Goal: Information Seeking & Learning: Check status

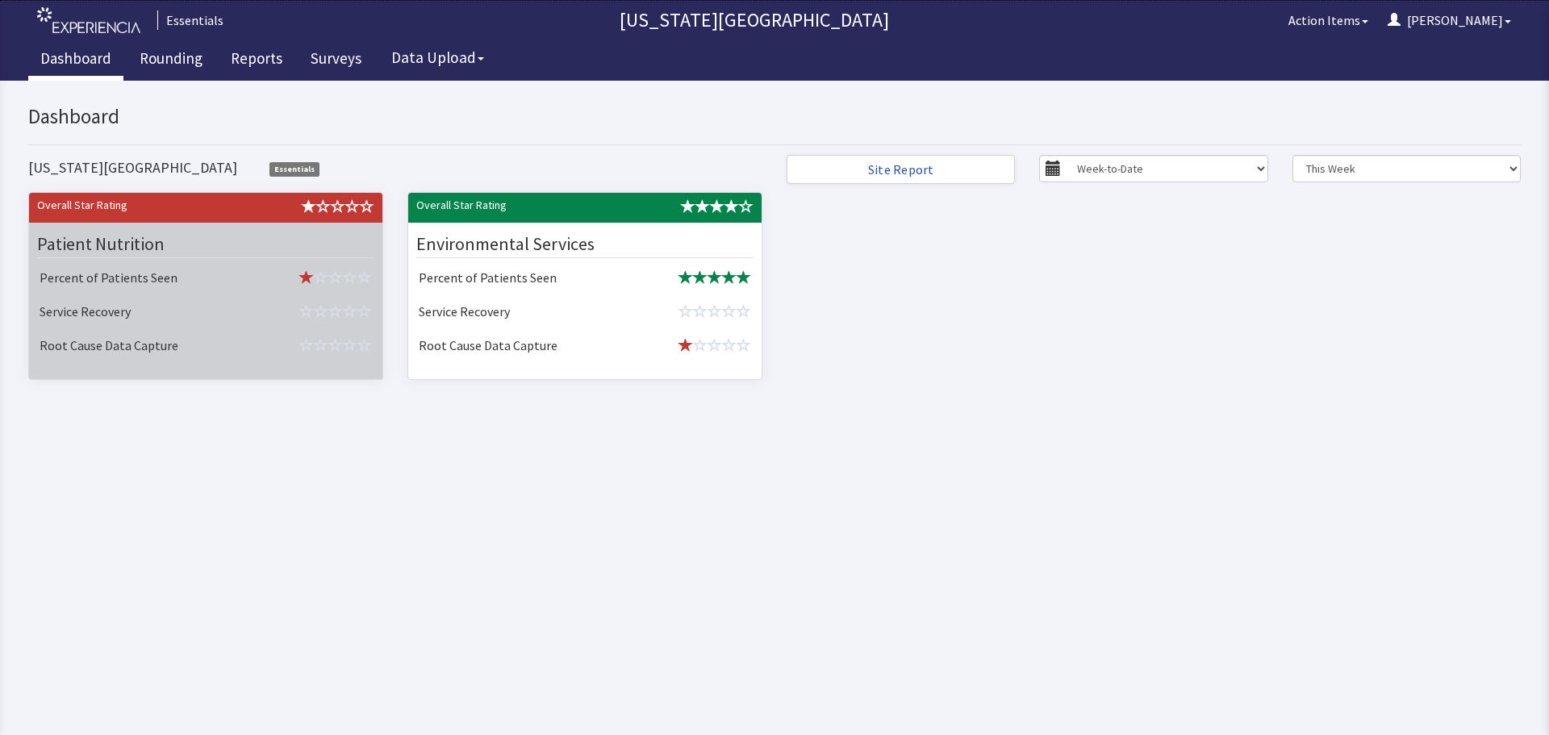
click at [181, 328] on td "Service Recovery" at bounding box center [143, 313] width 221 height 34
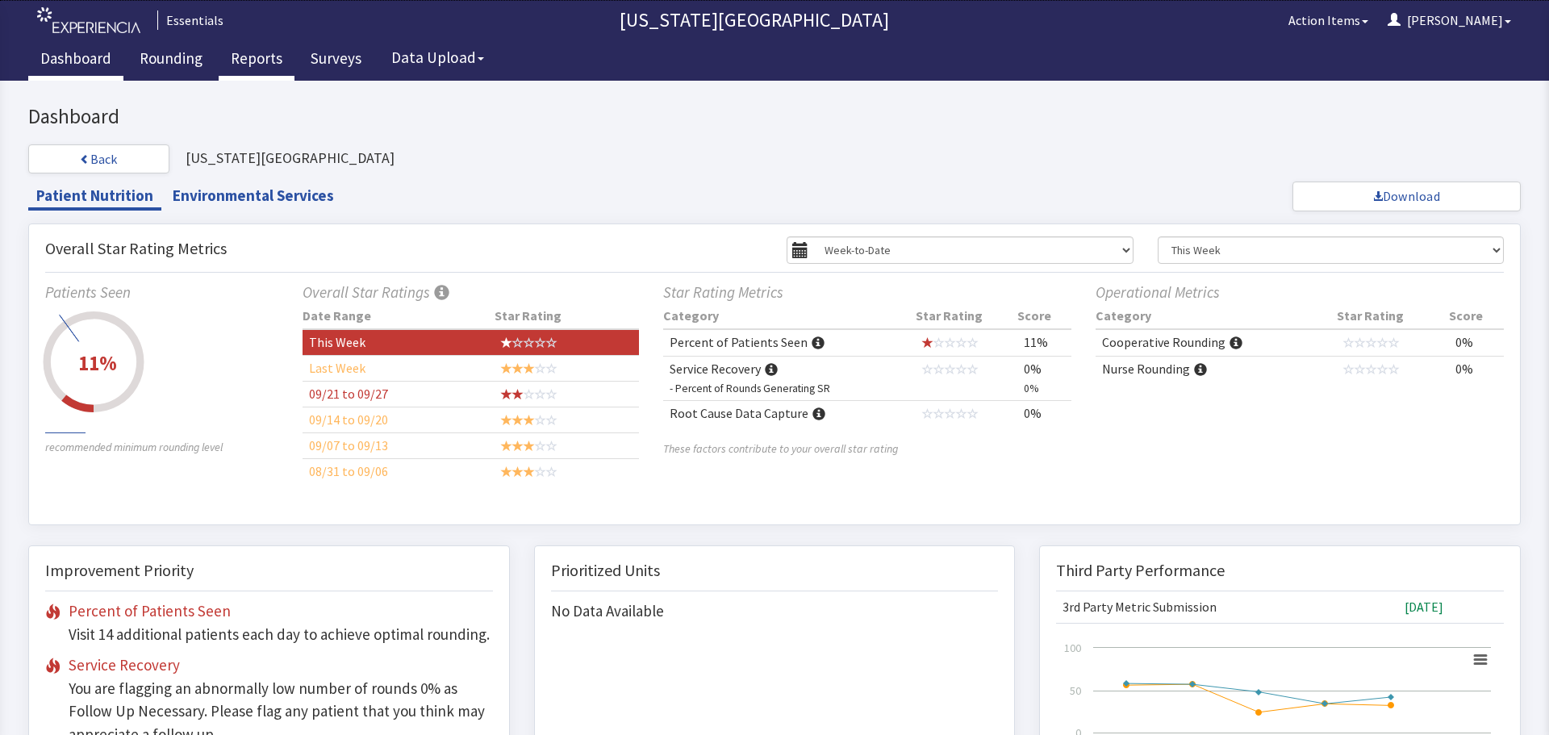
click at [263, 47] on link "Reports" at bounding box center [257, 60] width 76 height 40
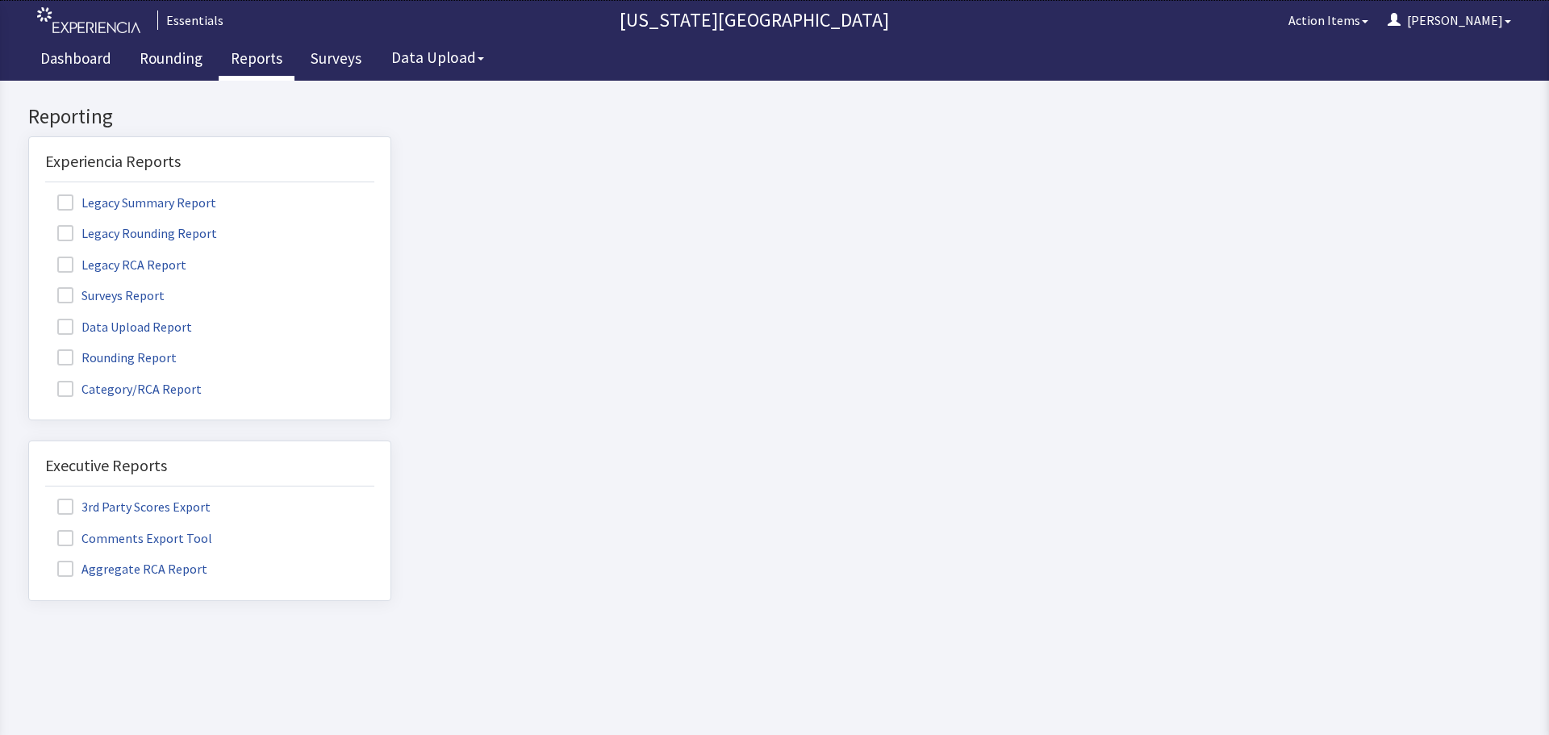
click at [69, 292] on span at bounding box center [65, 295] width 16 height 16
click at [29, 286] on input "Surveys Report" at bounding box center [29, 286] width 0 height 0
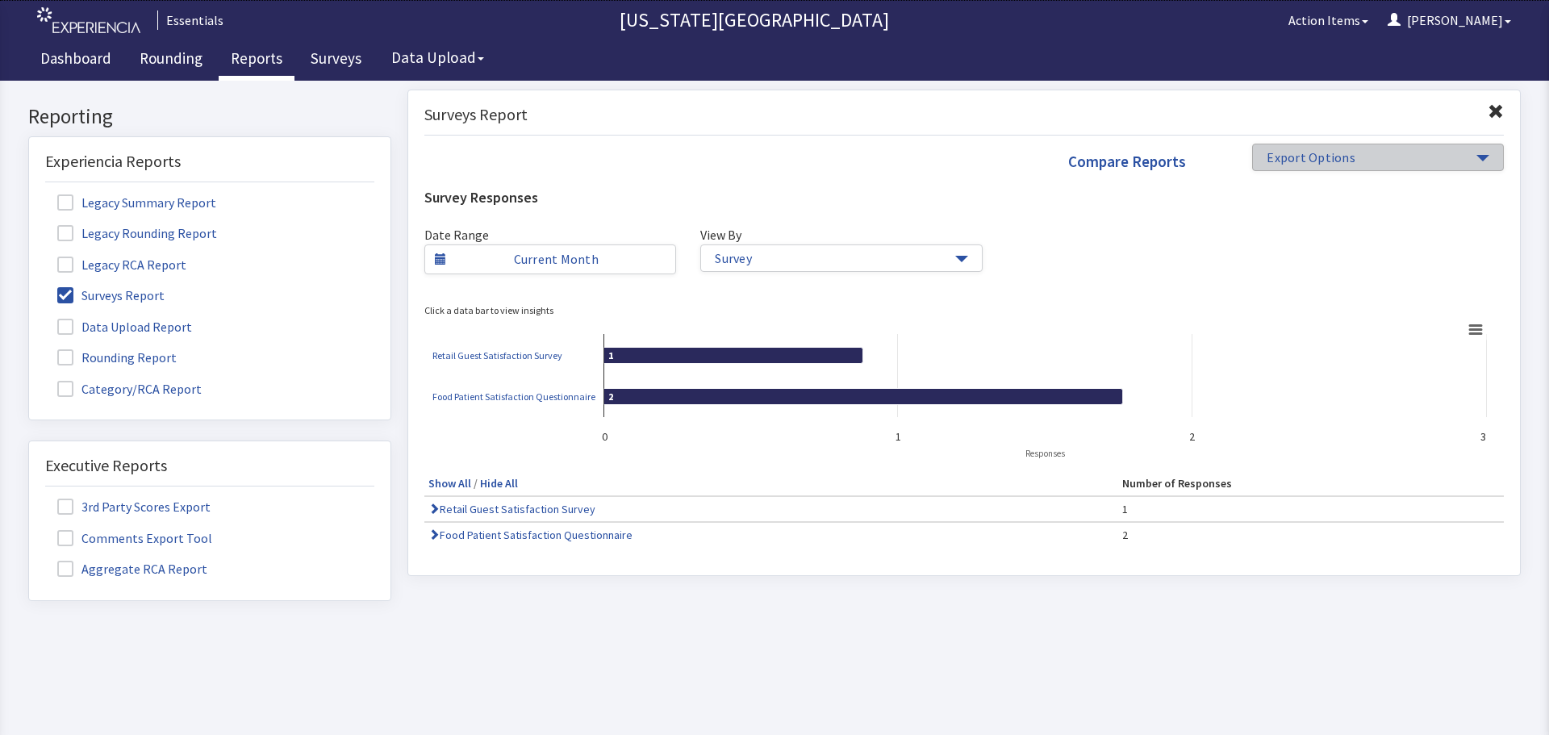
click at [1376, 163] on span "Export Options" at bounding box center [1369, 157] width 206 height 19
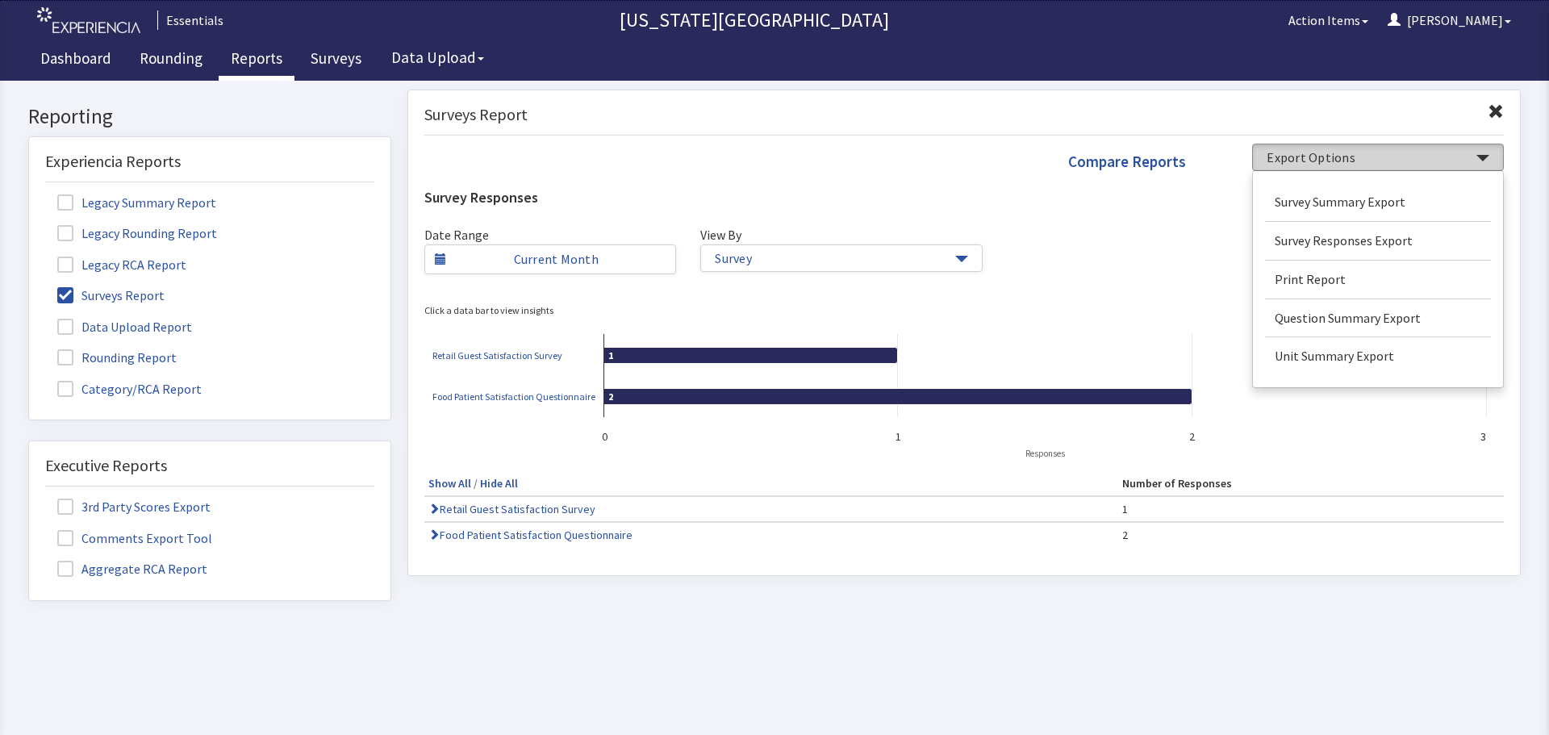
click at [1376, 163] on span "Export Options" at bounding box center [1369, 157] width 206 height 19
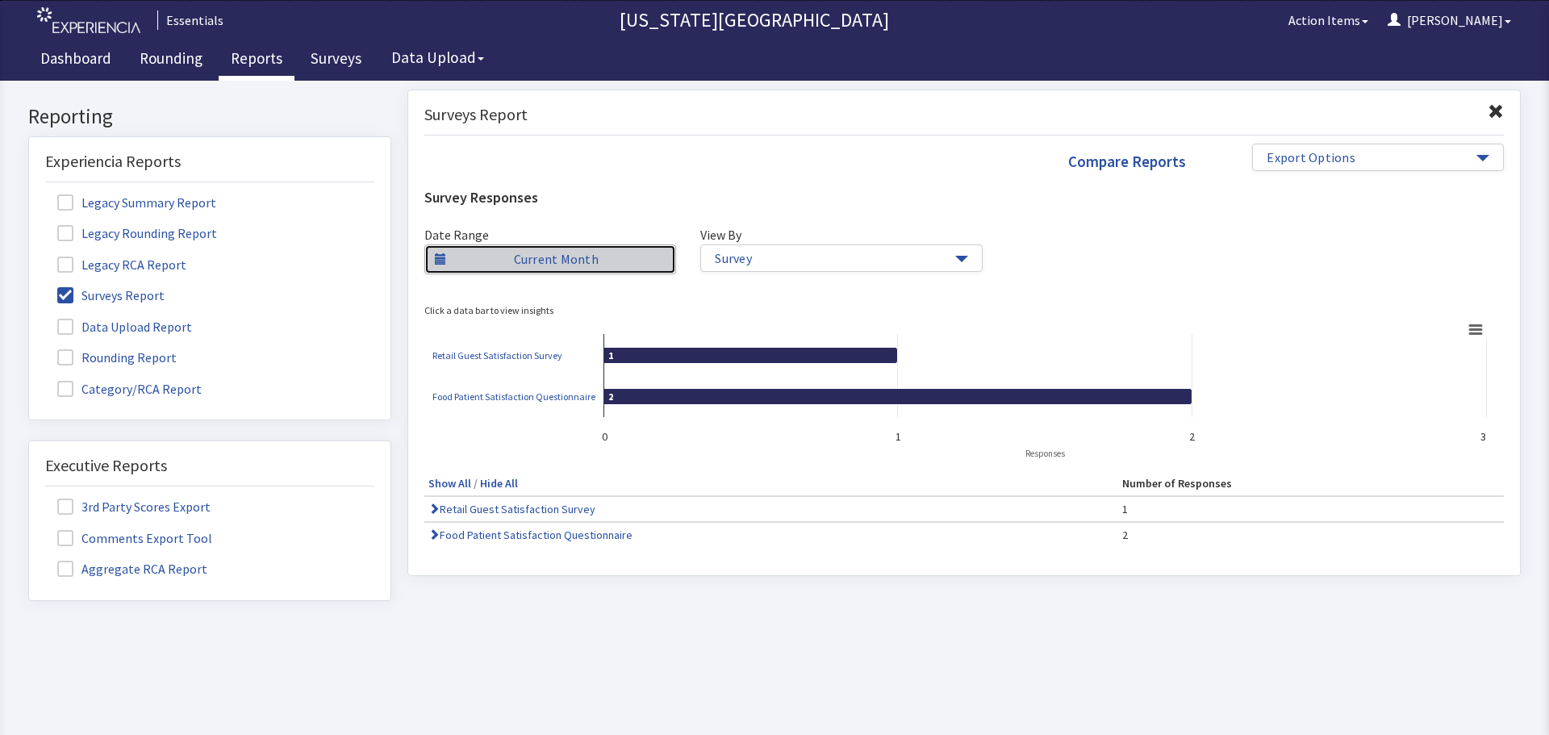
click at [570, 256] on link "Current Month" at bounding box center [550, 259] width 252 height 30
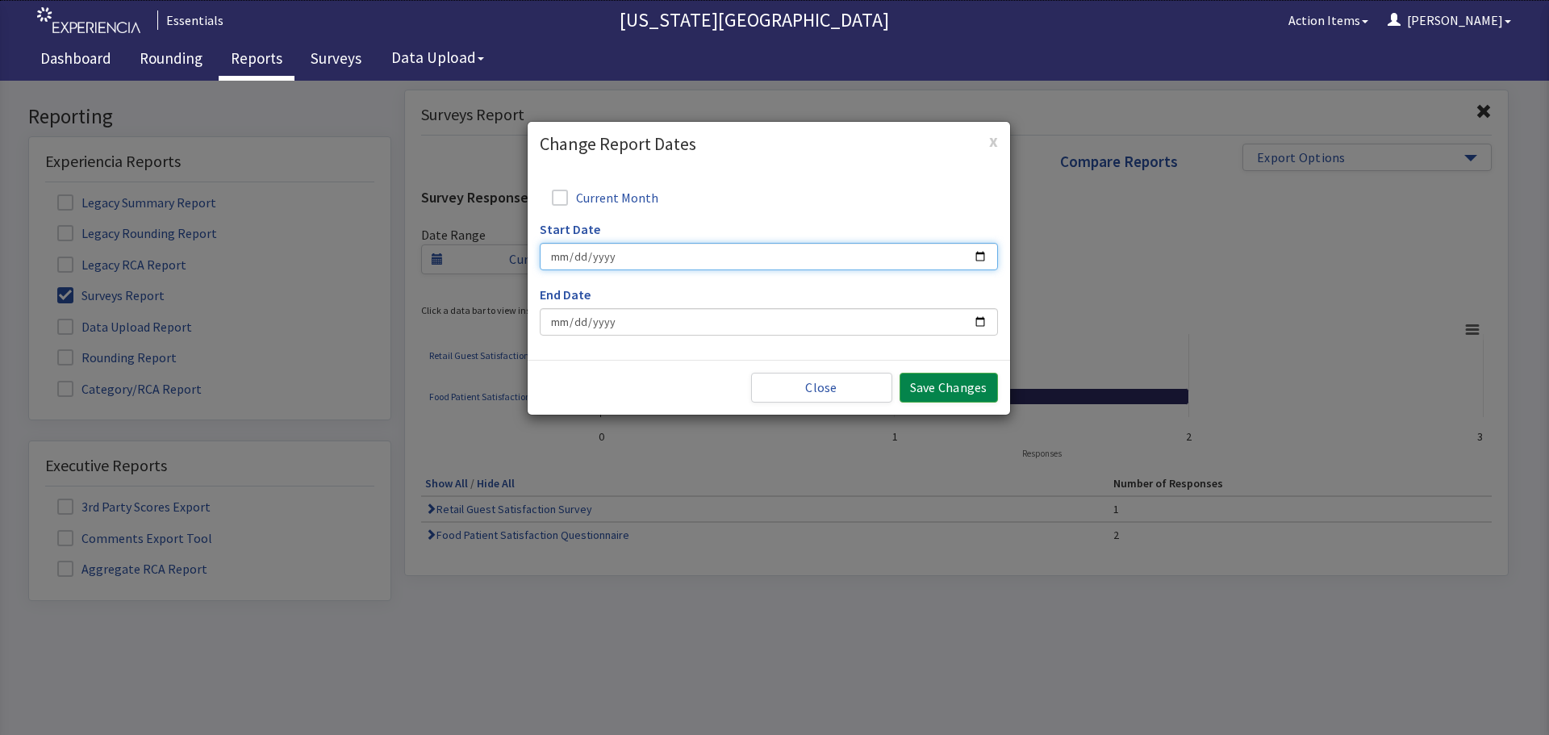
click at [723, 249] on input "Start Date" at bounding box center [769, 256] width 458 height 27
click at [988, 256] on input "Start Date" at bounding box center [769, 256] width 458 height 27
click at [979, 251] on input "Start Date" at bounding box center [769, 256] width 458 height 27
type input "2025-09-01"
click at [987, 319] on input "End Date" at bounding box center [769, 321] width 458 height 27
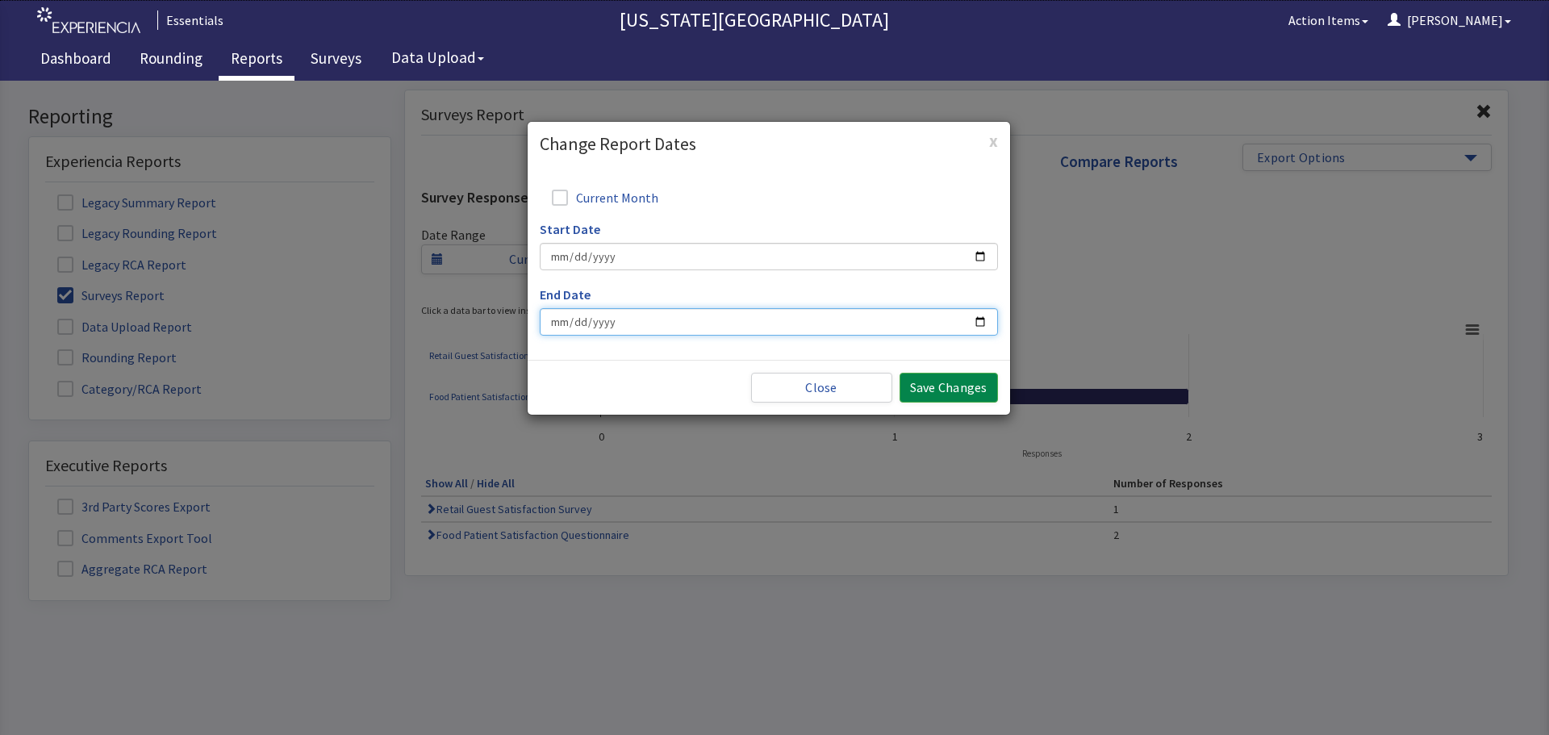
click at [978, 323] on input "End Date" at bounding box center [769, 321] width 458 height 27
click at [983, 321] on input "2025-10-30" at bounding box center [769, 321] width 458 height 27
type input "2025-09-30"
click at [925, 387] on button "Save Changes" at bounding box center [948, 388] width 98 height 30
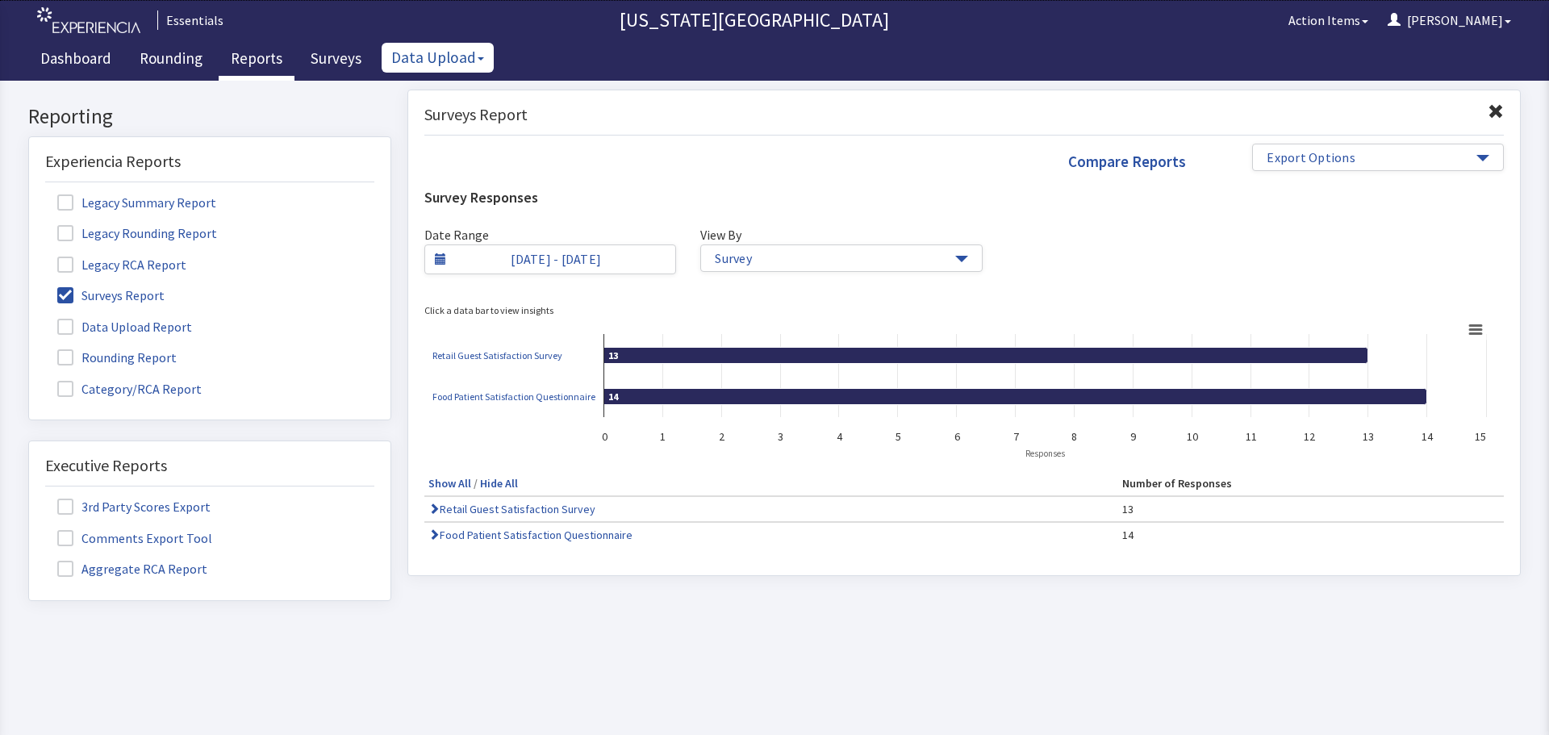
click at [437, 69] on button "Data Upload" at bounding box center [437, 58] width 112 height 30
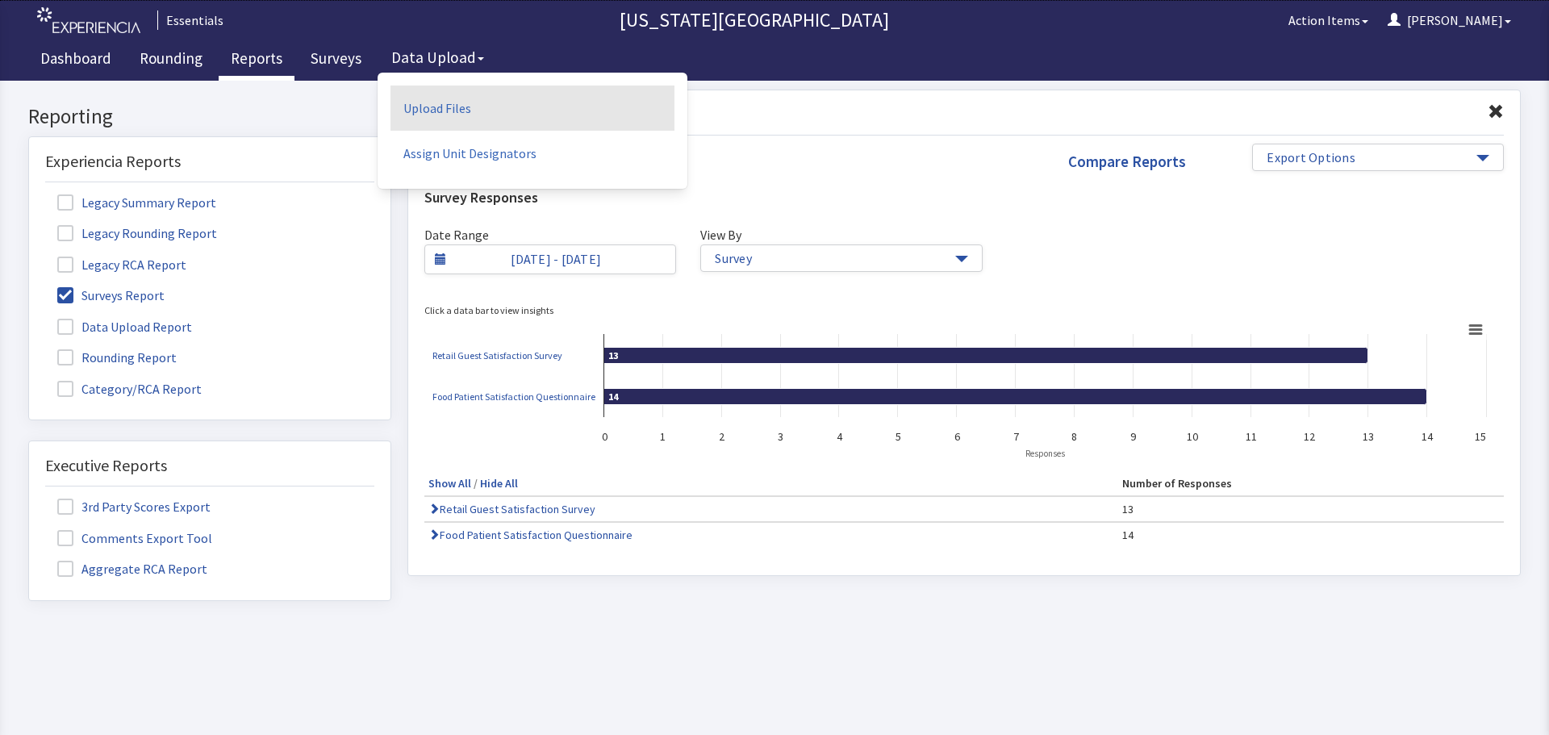
click at [456, 102] on link "Upload Files" at bounding box center [532, 107] width 284 height 45
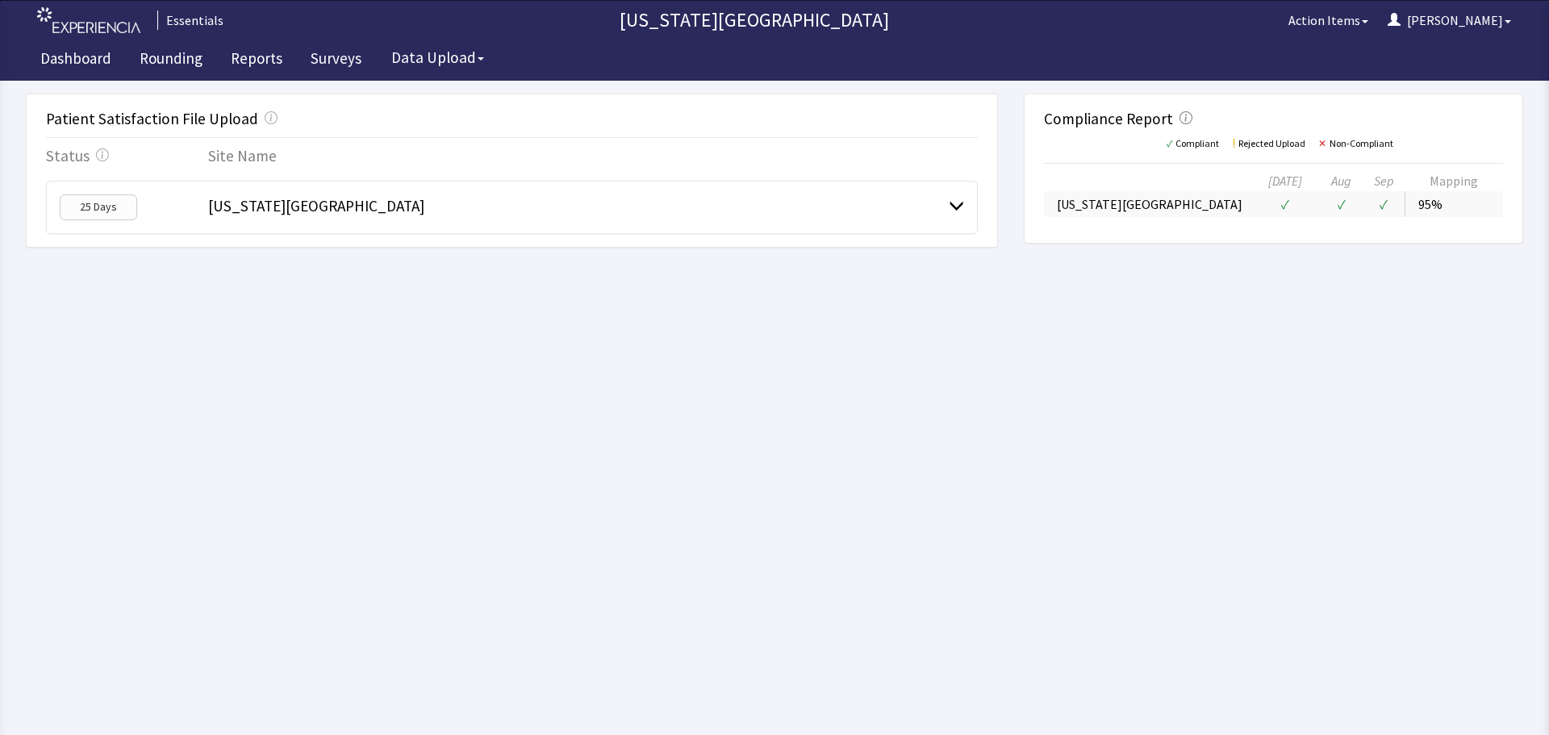
click at [1184, 118] on icon "button" at bounding box center [1185, 117] width 13 height 13
click at [1205, 335] on html "Essentials Nebraska Medical Center Action Items Cherylyn Menu Menu Essentials D…" at bounding box center [774, 367] width 1549 height 735
click at [98, 153] on icon "button" at bounding box center [102, 154] width 13 height 13
click at [327, 540] on html "Essentials Nebraska Medical Center Action Items Cherylyn Menu Menu Essentials D…" at bounding box center [774, 367] width 1549 height 735
click at [338, 56] on link "Surveys" at bounding box center [335, 60] width 75 height 40
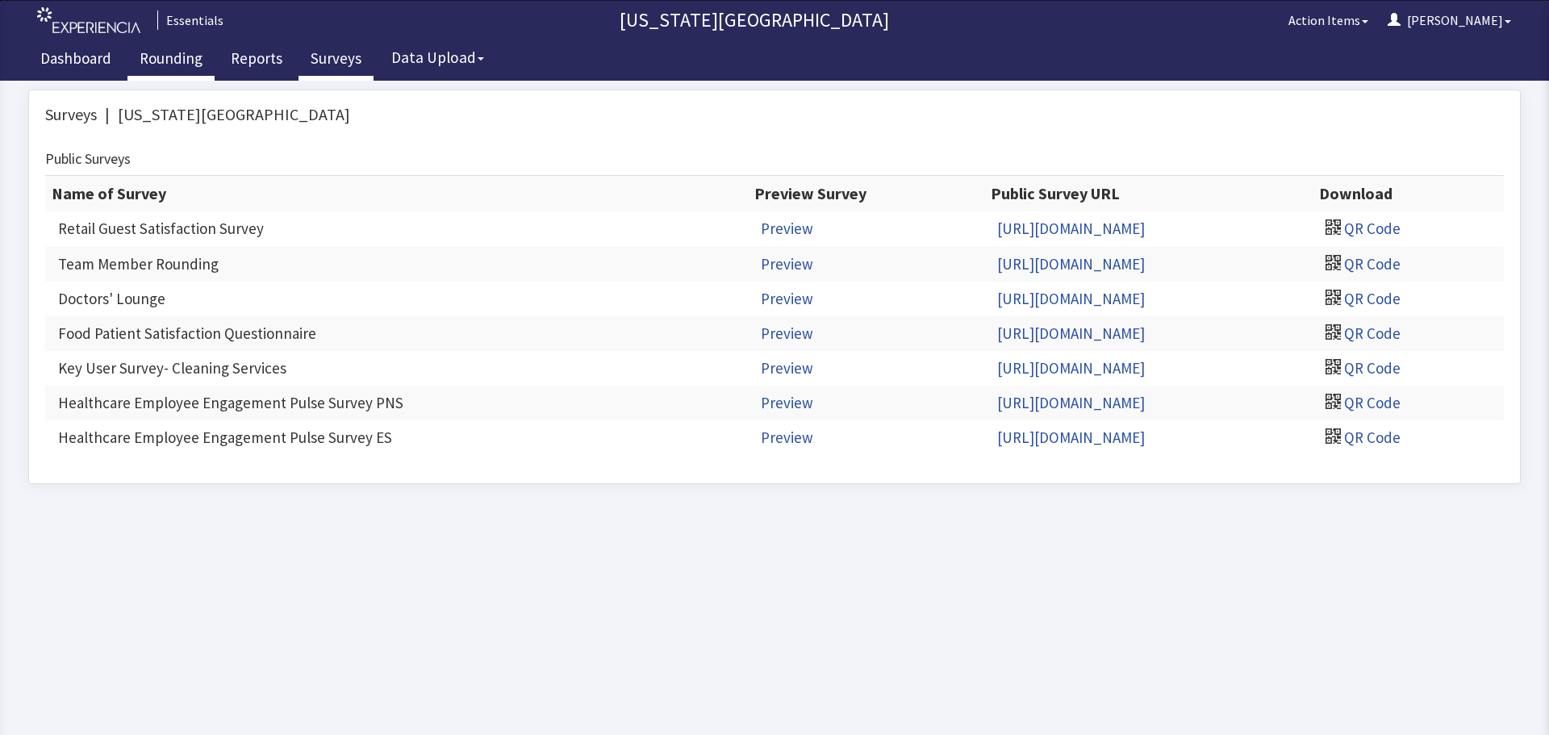
click at [182, 56] on link "Rounding" at bounding box center [170, 60] width 87 height 40
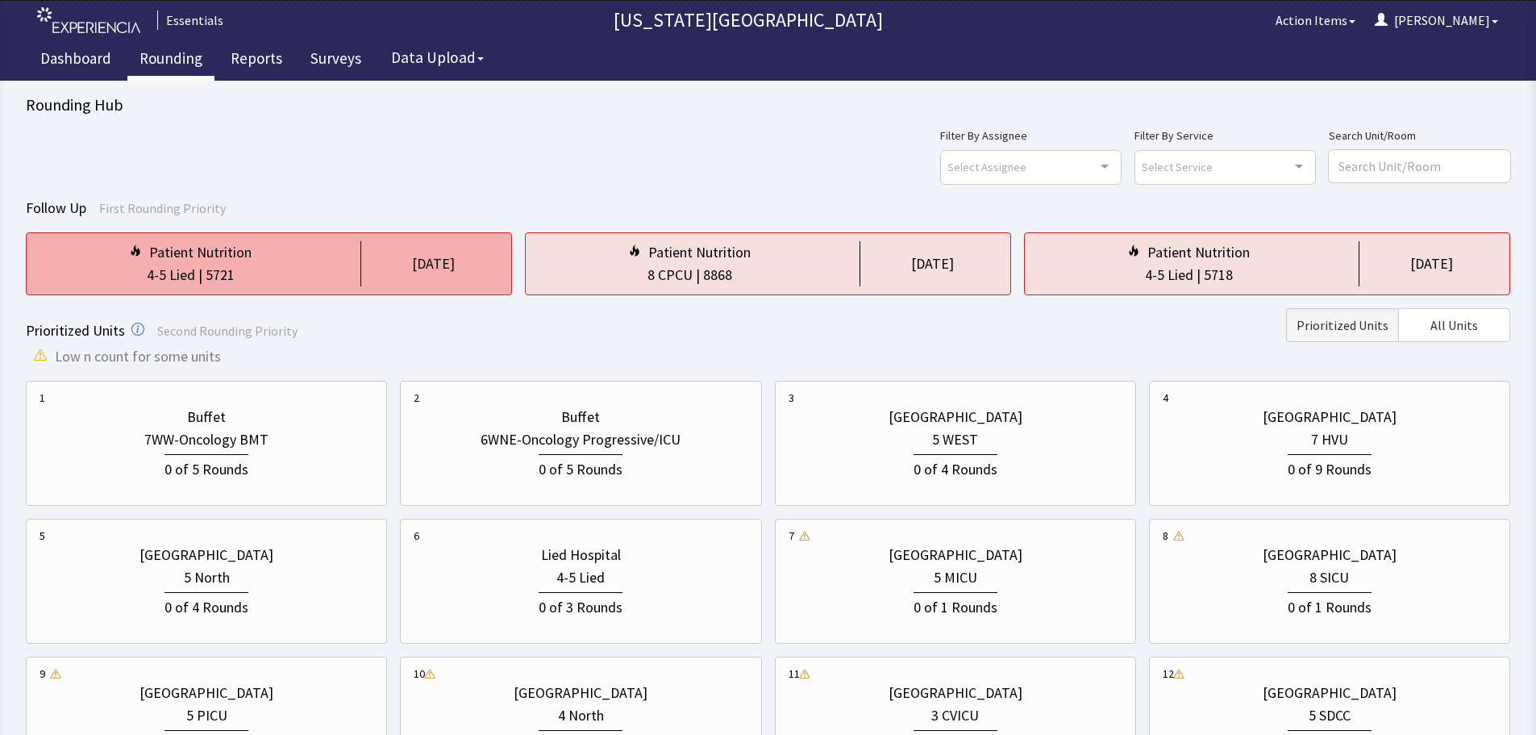
click at [284, 286] on div "4-5 Lied | 5721" at bounding box center [191, 275] width 302 height 23
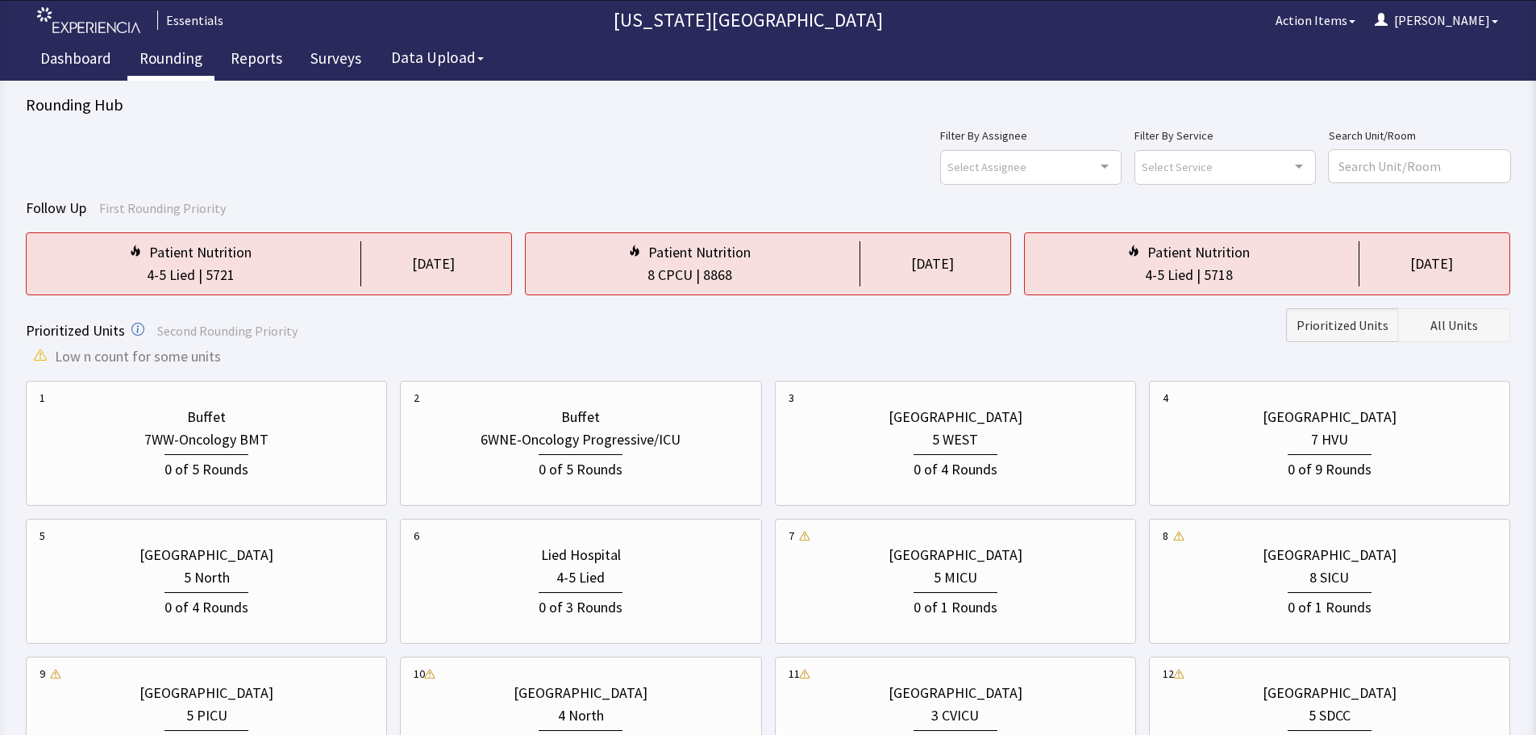
click at [1448, 336] on button "All Units" at bounding box center [1455, 325] width 112 height 34
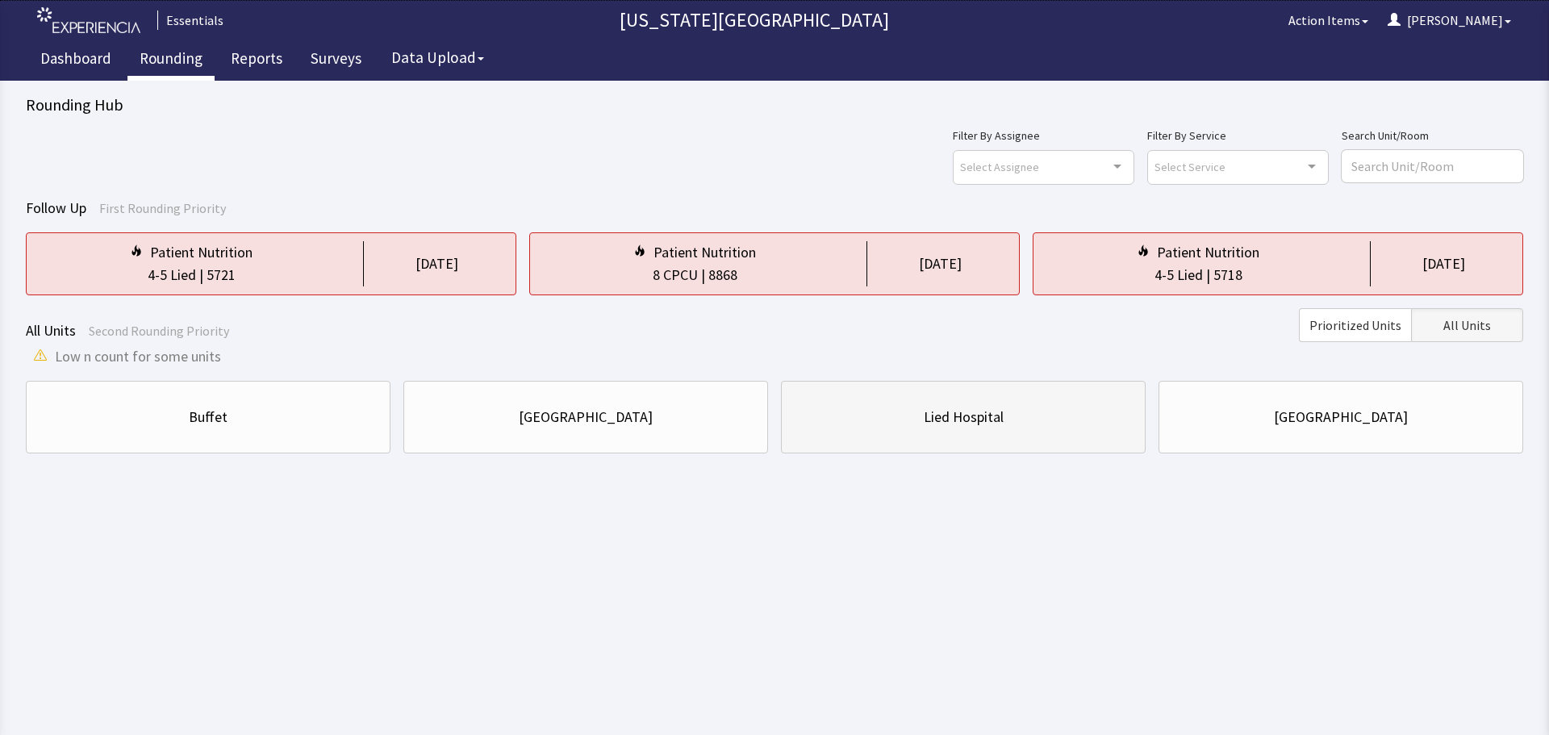
click at [857, 425] on div "Lied Hospital" at bounding box center [962, 417] width 337 height 23
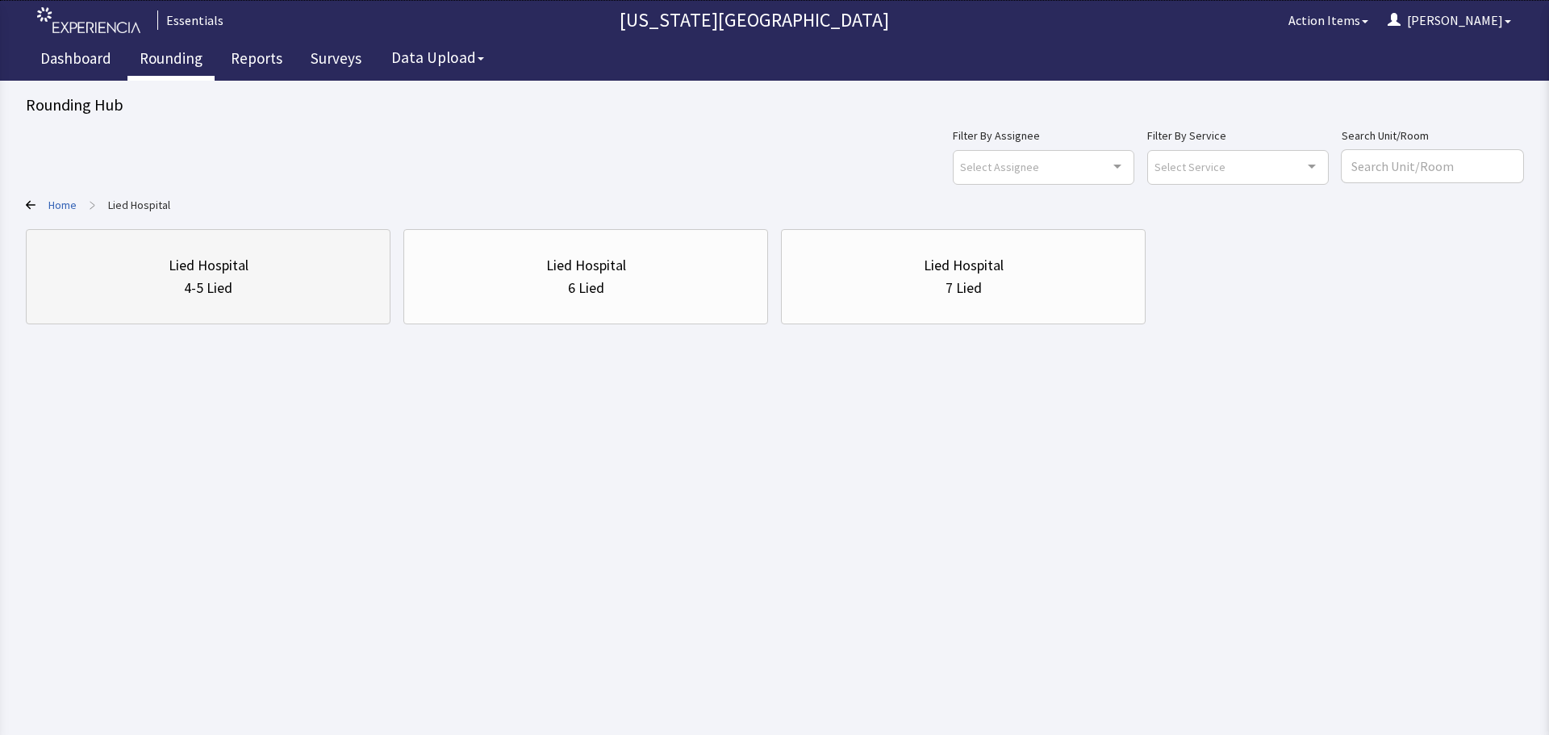
click at [211, 277] on div "4-5 Lied" at bounding box center [208, 288] width 48 height 23
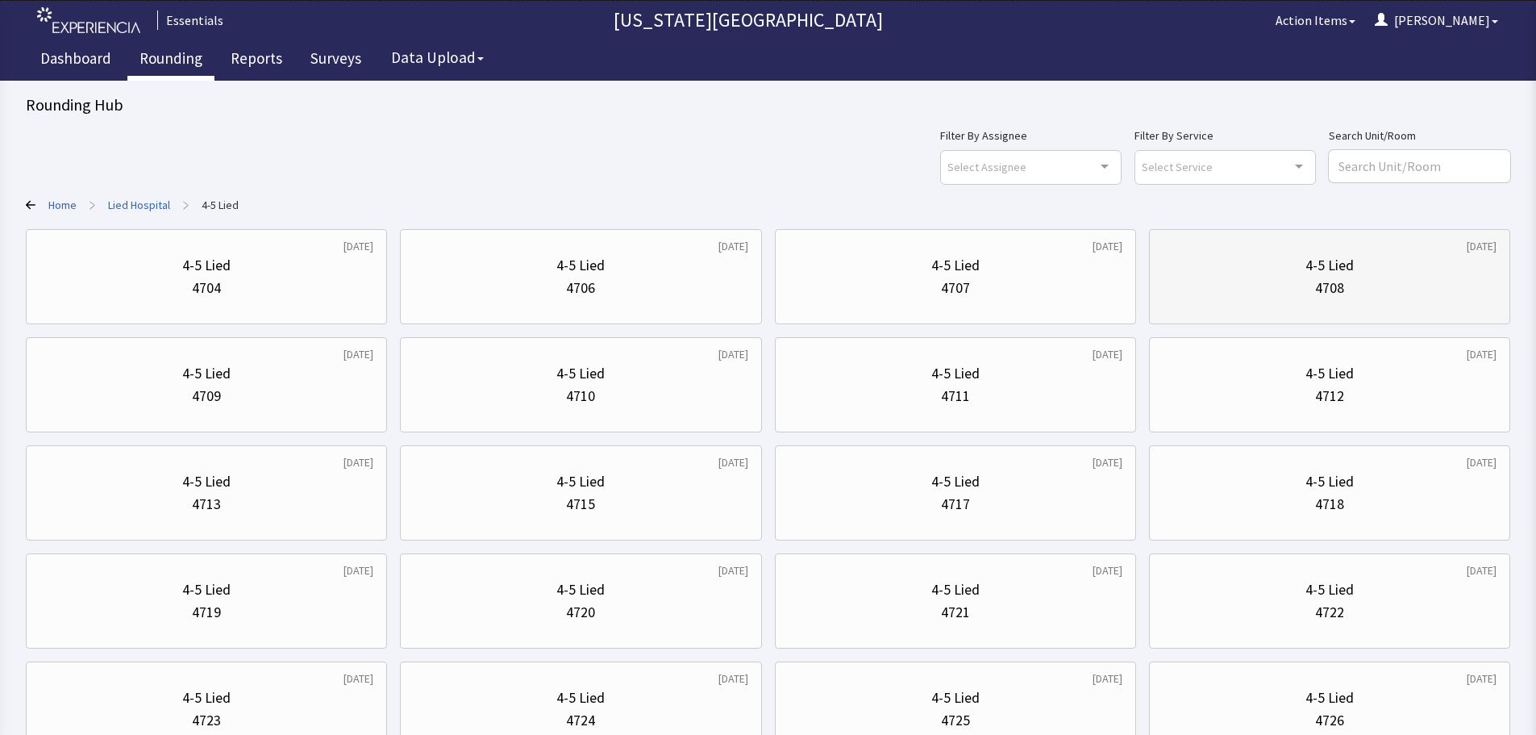
click at [1333, 289] on div "4708" at bounding box center [1329, 288] width 29 height 23
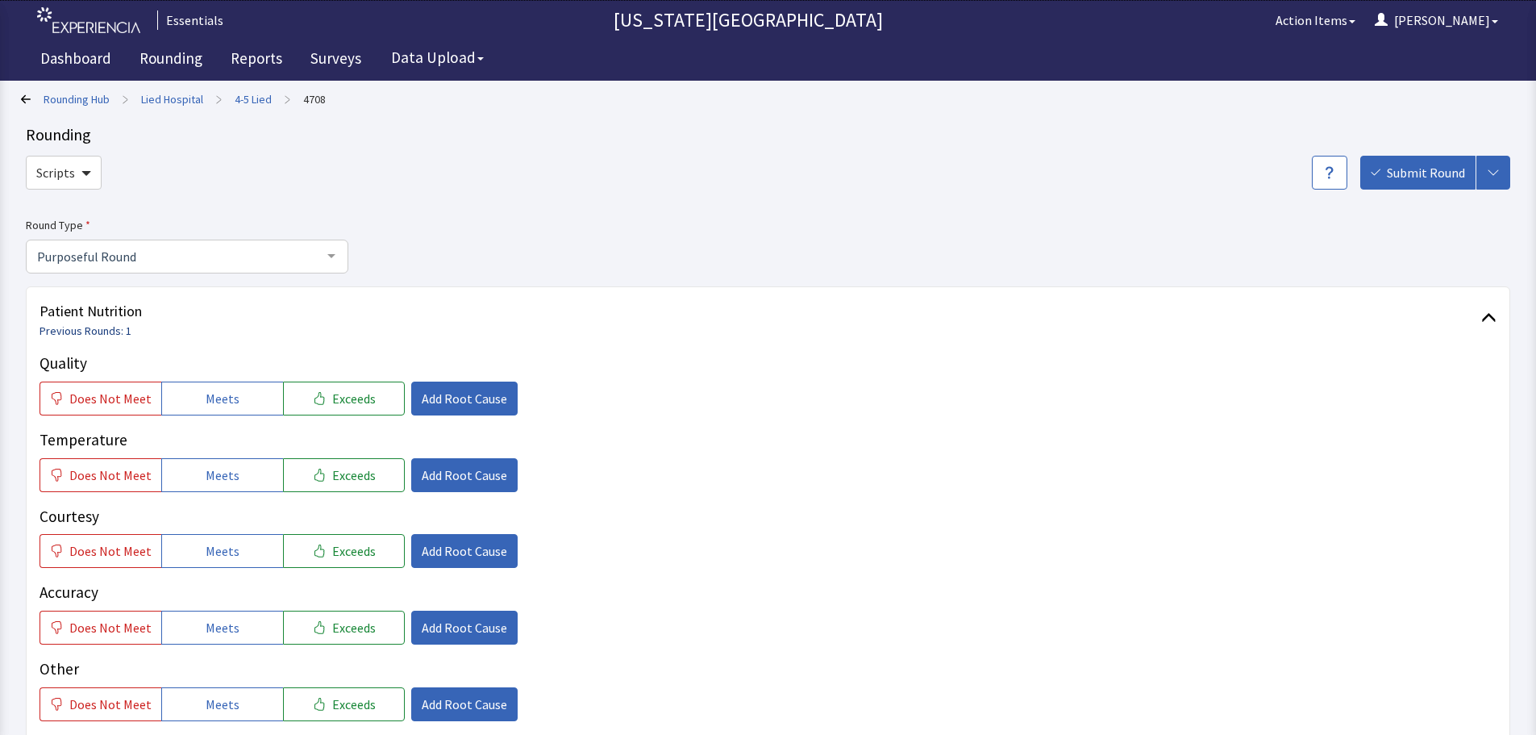
click at [91, 326] on link "Previous Rounds: 1" at bounding box center [86, 330] width 92 height 15
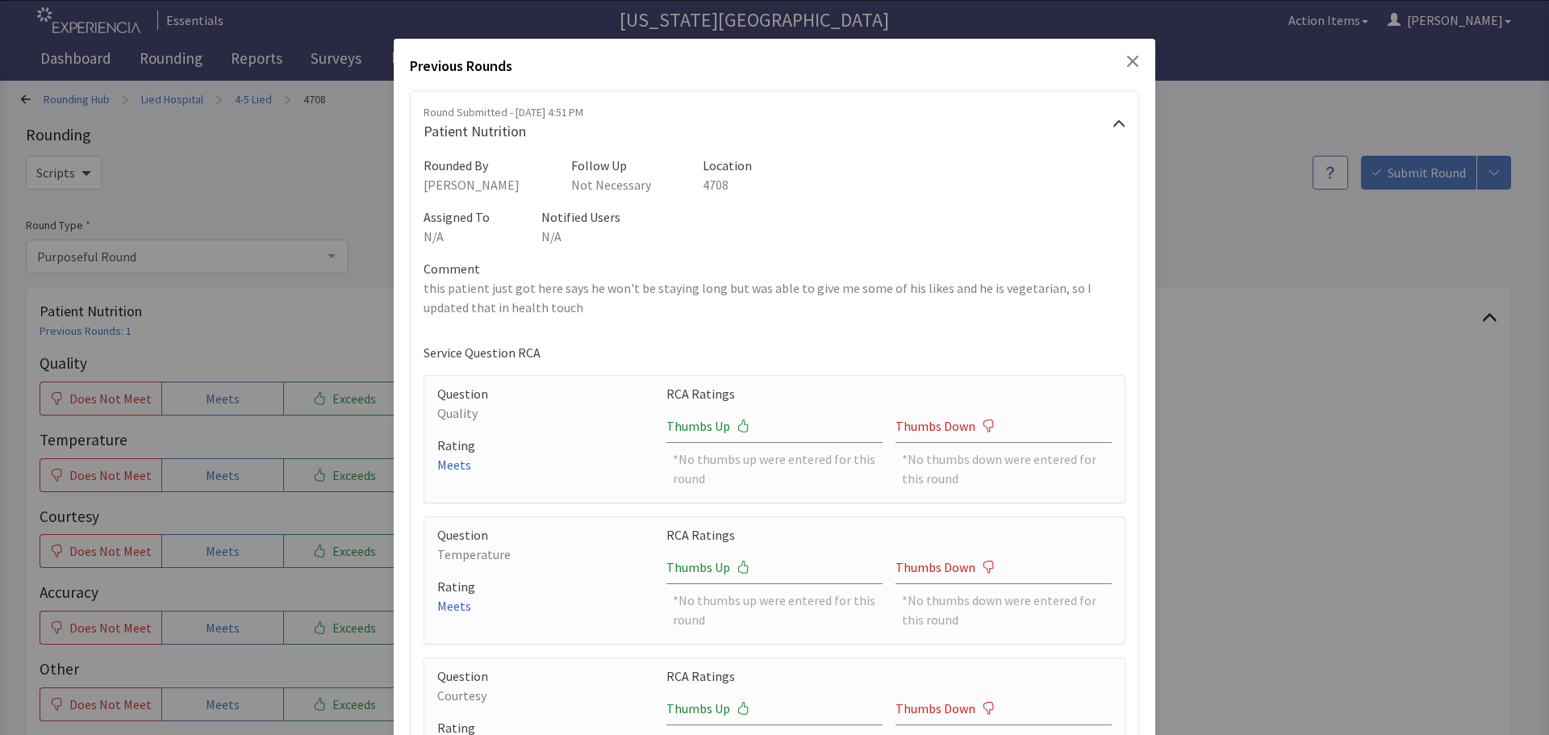
click at [1125, 50] on div "Previous Rounds Round Submitted - Sep 26, 2025, 4:51 PM Patient Nutrition Round…" at bounding box center [774, 501] width 761 height 924
click at [1126, 56] on icon "Close" at bounding box center [1132, 61] width 13 height 13
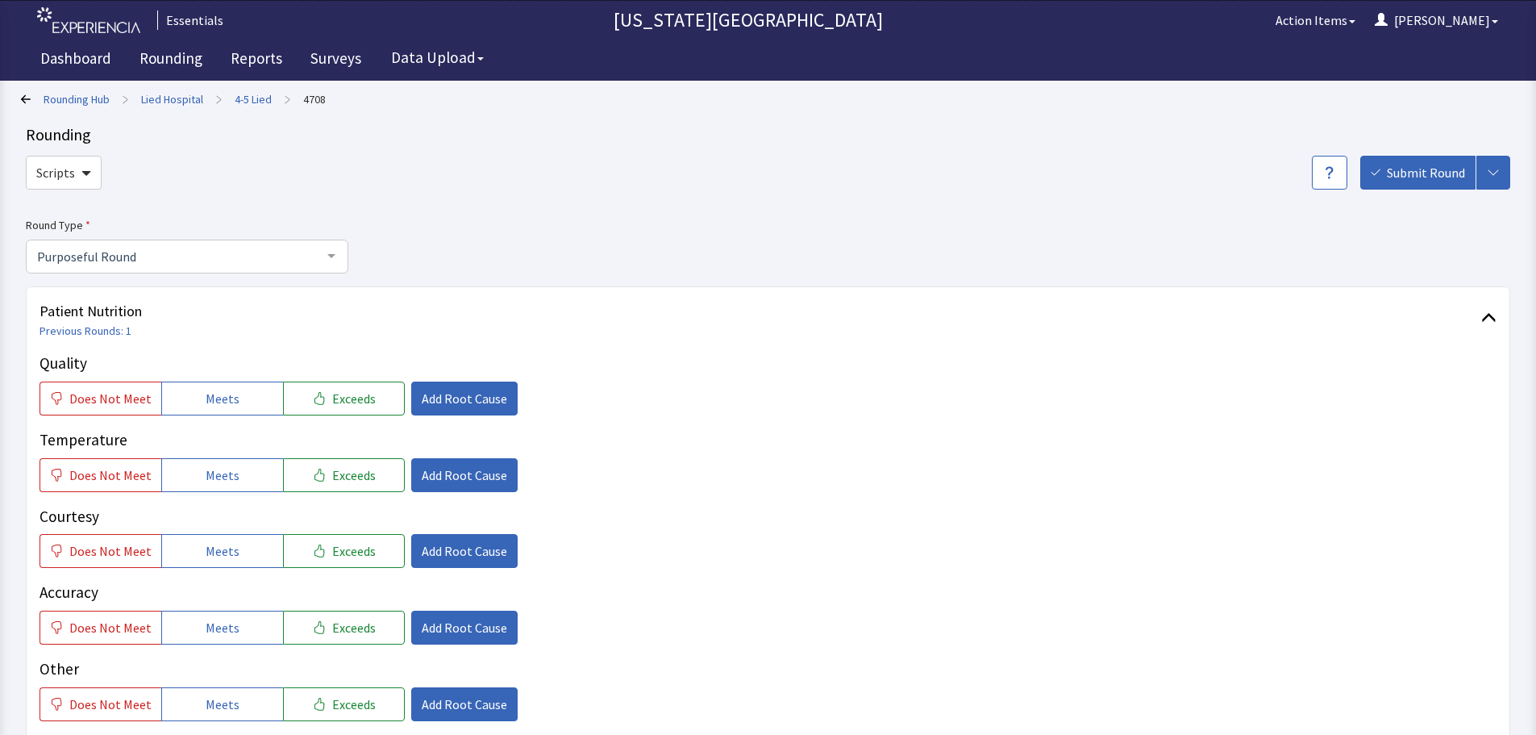
click at [262, 105] on link "4-5 Lied" at bounding box center [253, 99] width 37 height 16
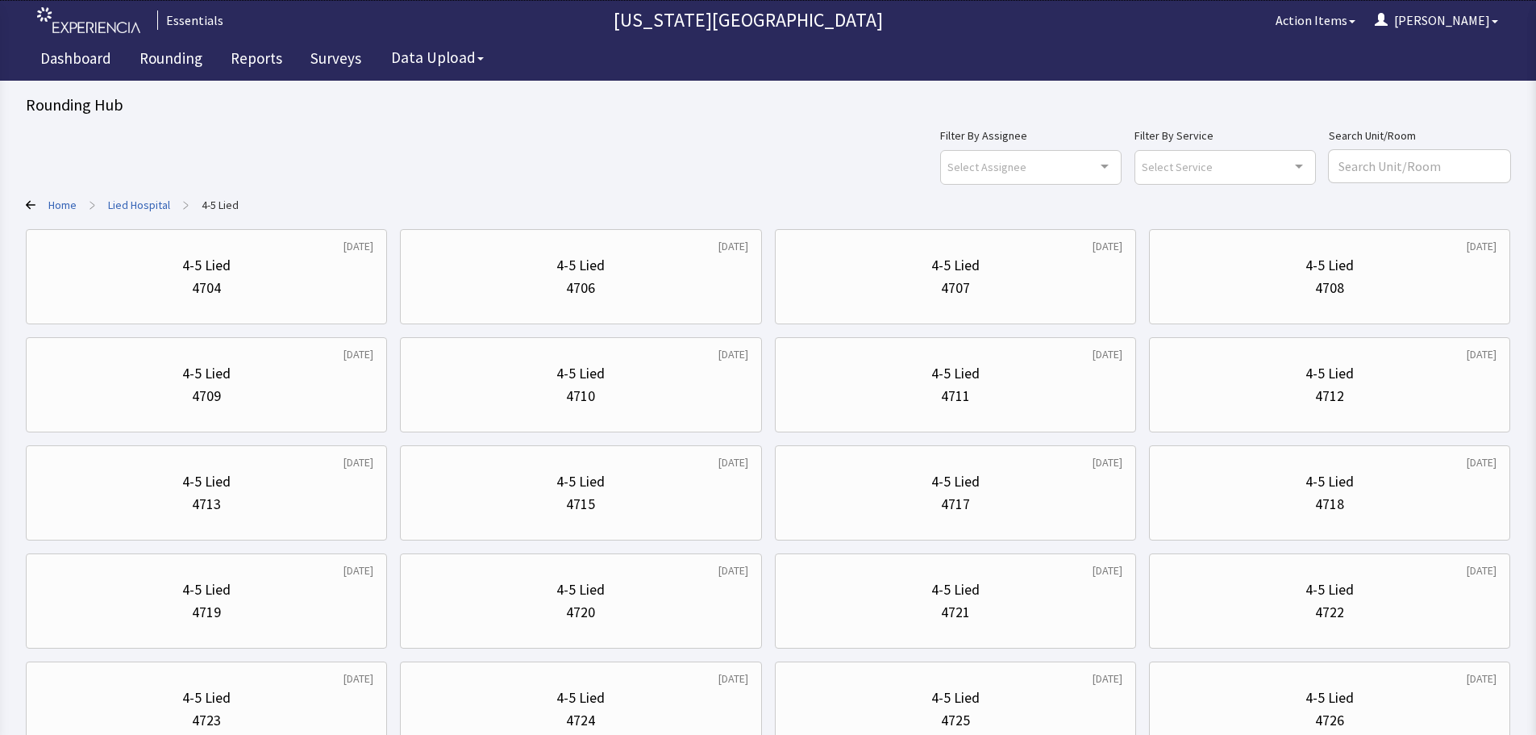
drag, startPoint x: 505, startPoint y: 151, endPoint x: 704, endPoint y: 118, distance: 201.9
click at [505, 151] on div "Filter By Assignee Select Assignee Clear Selection Cherylyn Gifford Allyson Dev…" at bounding box center [768, 155] width 1485 height 58
click at [237, 74] on link "Reports" at bounding box center [257, 60] width 76 height 40
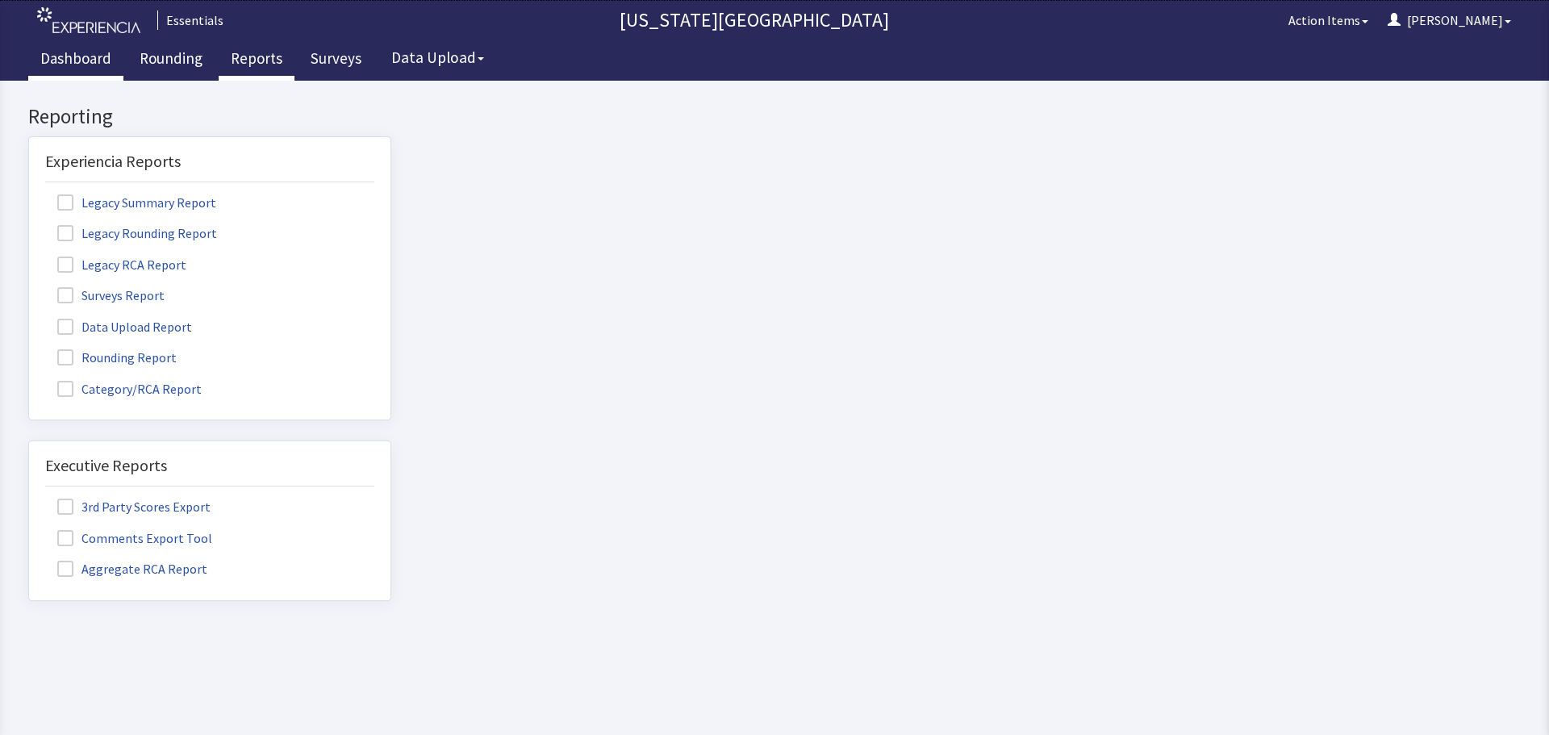
click at [81, 60] on link "Dashboard" at bounding box center [75, 60] width 95 height 40
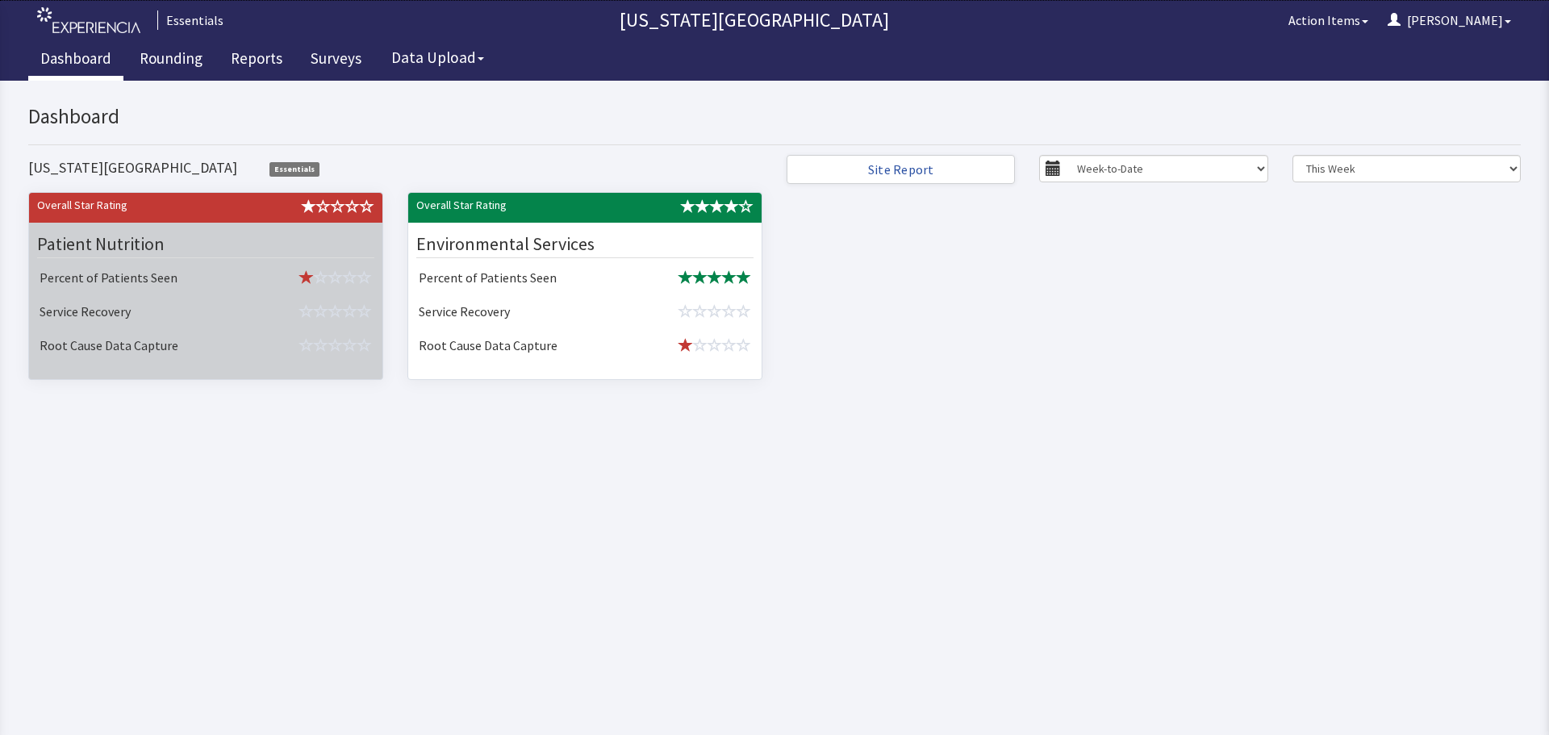
click at [194, 299] on td "Service Recovery" at bounding box center [143, 313] width 221 height 34
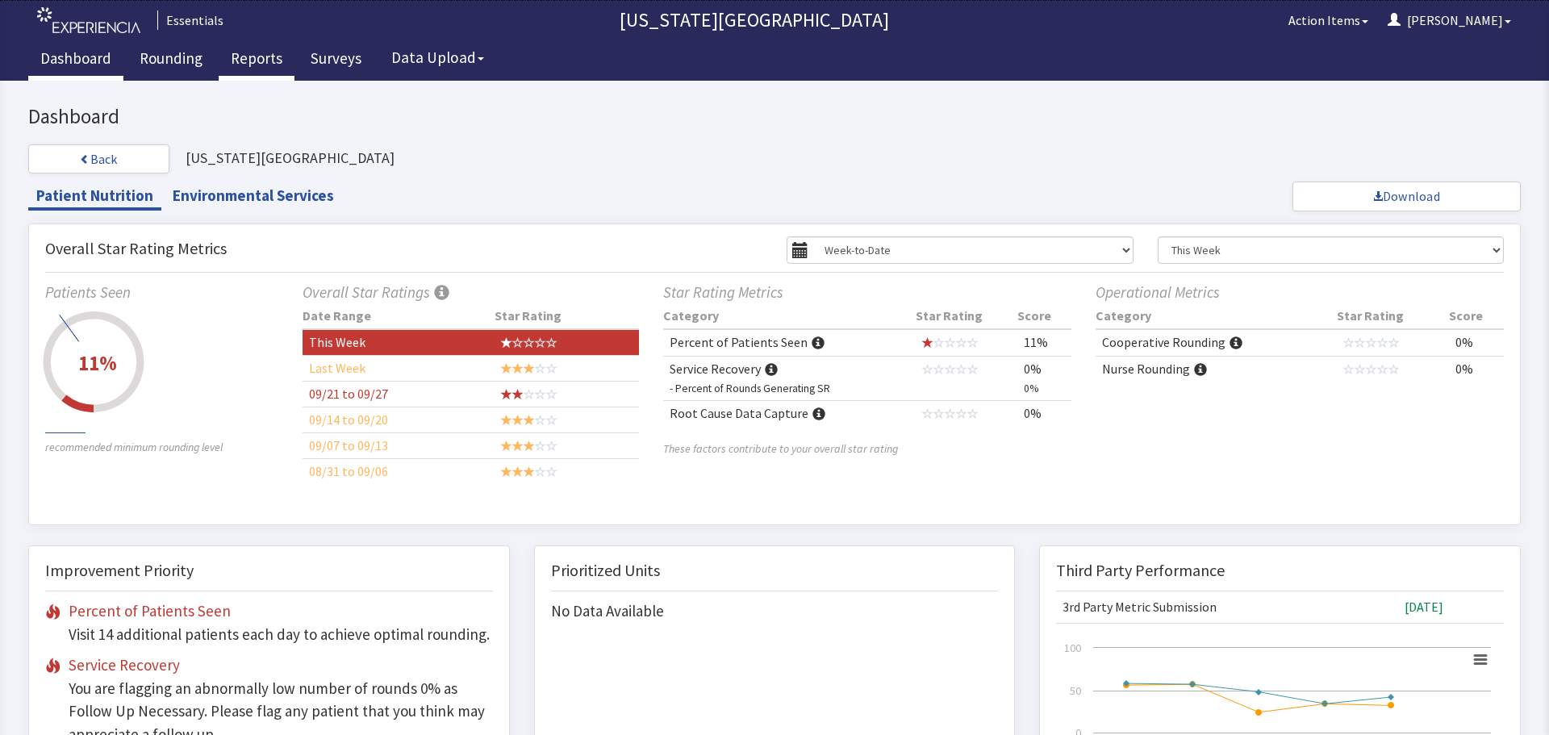
click at [277, 49] on link "Reports" at bounding box center [257, 60] width 76 height 40
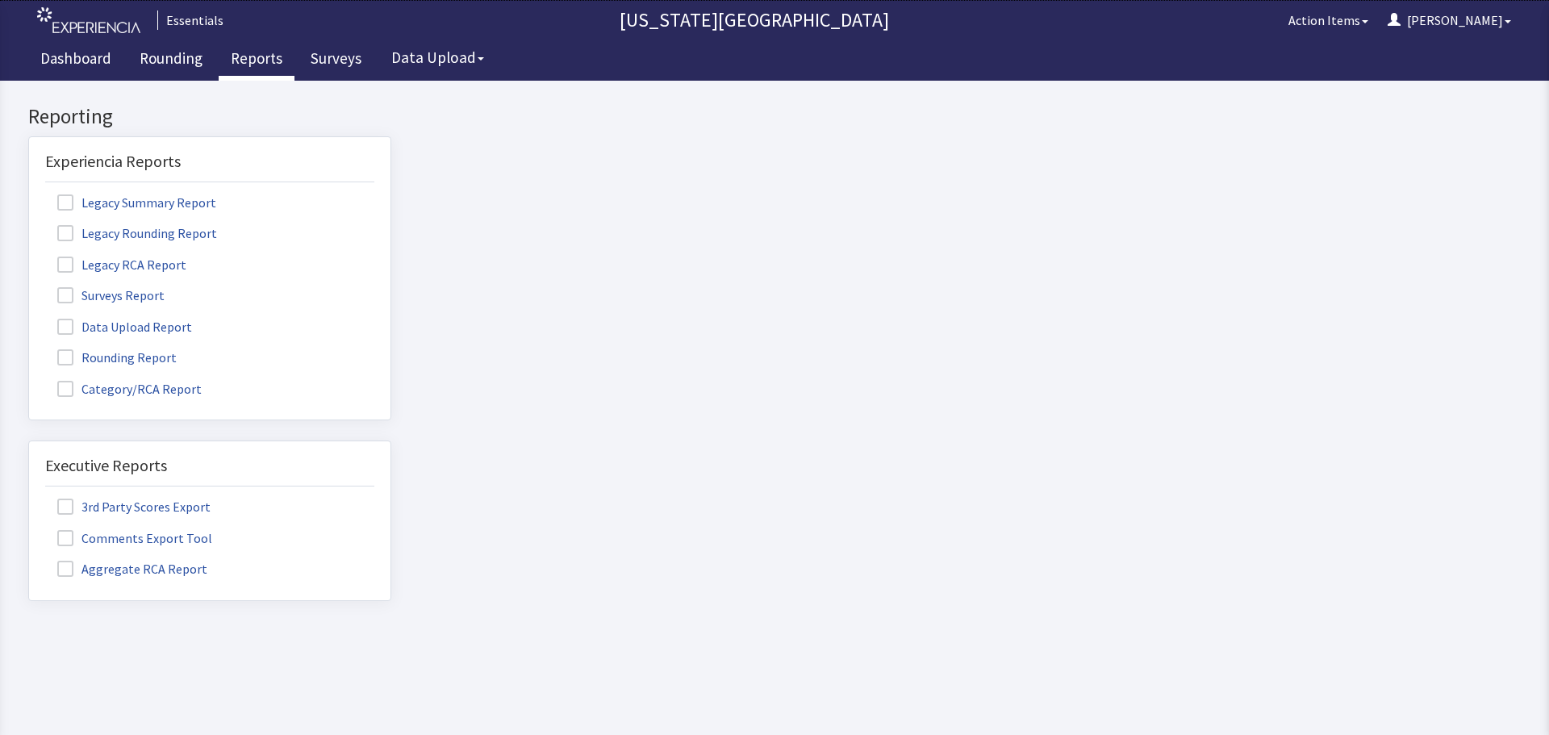
click at [67, 356] on span at bounding box center [65, 357] width 16 height 16
click at [29, 348] on input "Rounding Report" at bounding box center [29, 348] width 0 height 0
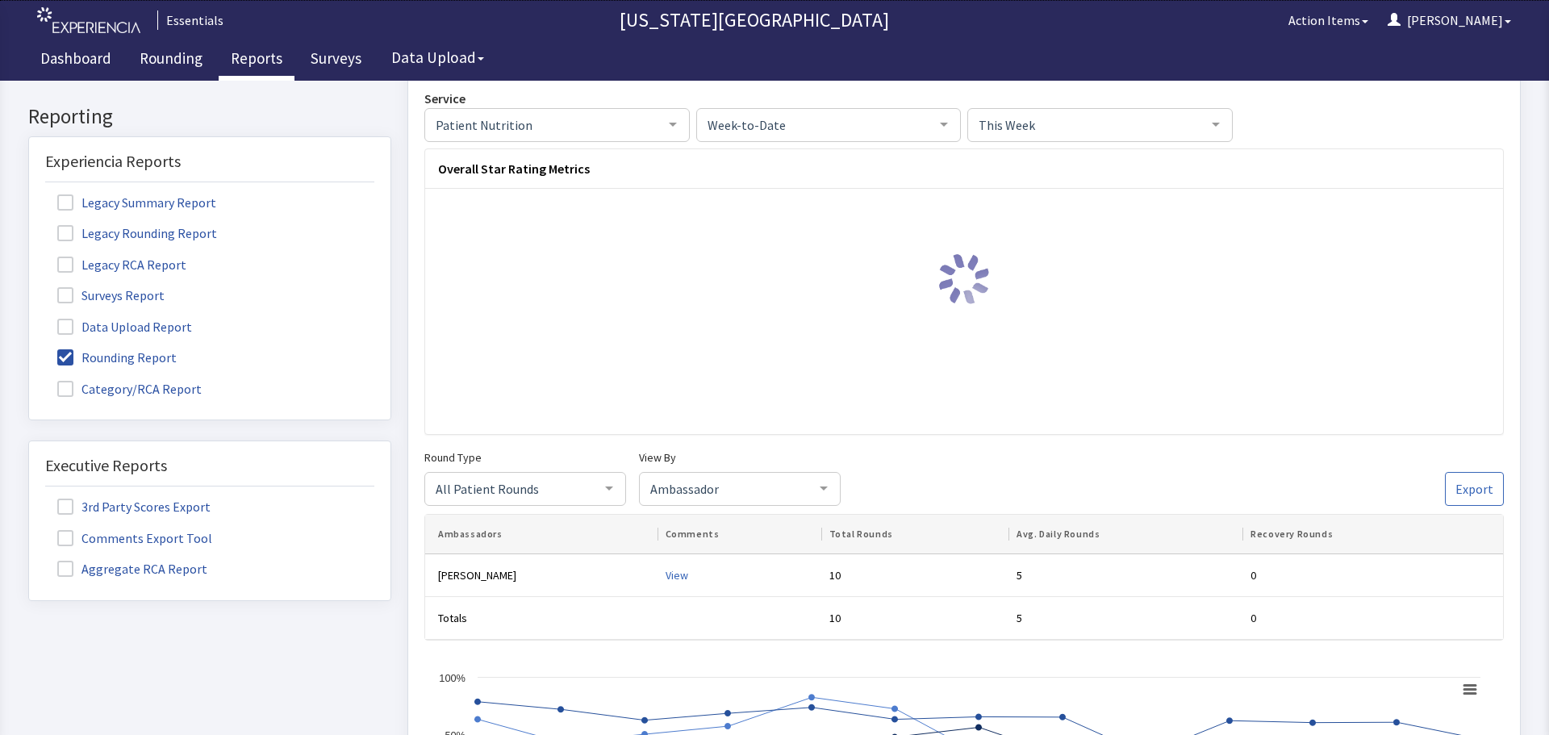
scroll to position [161, 0]
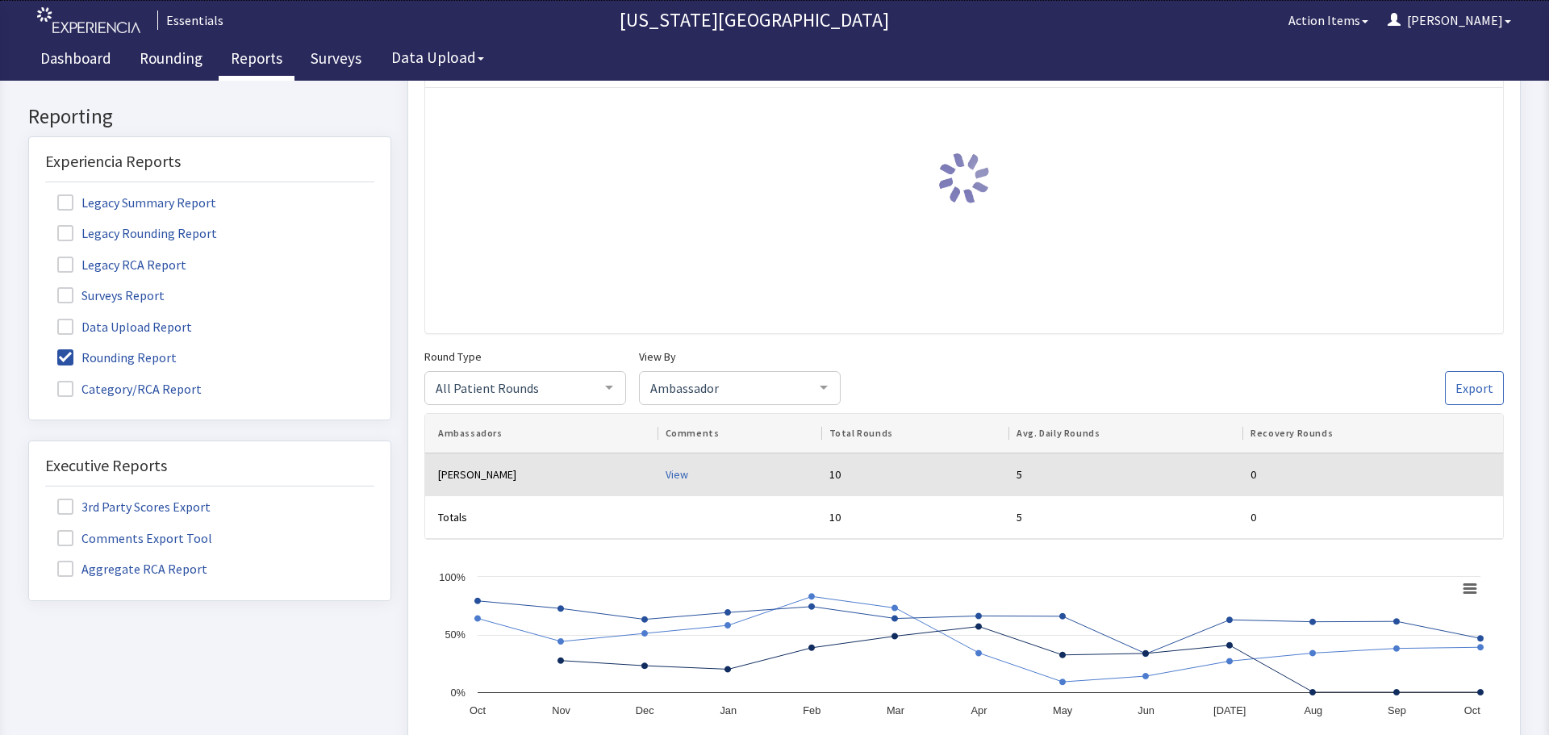
click at [665, 473] on div "View" at bounding box center [740, 474] width 151 height 16
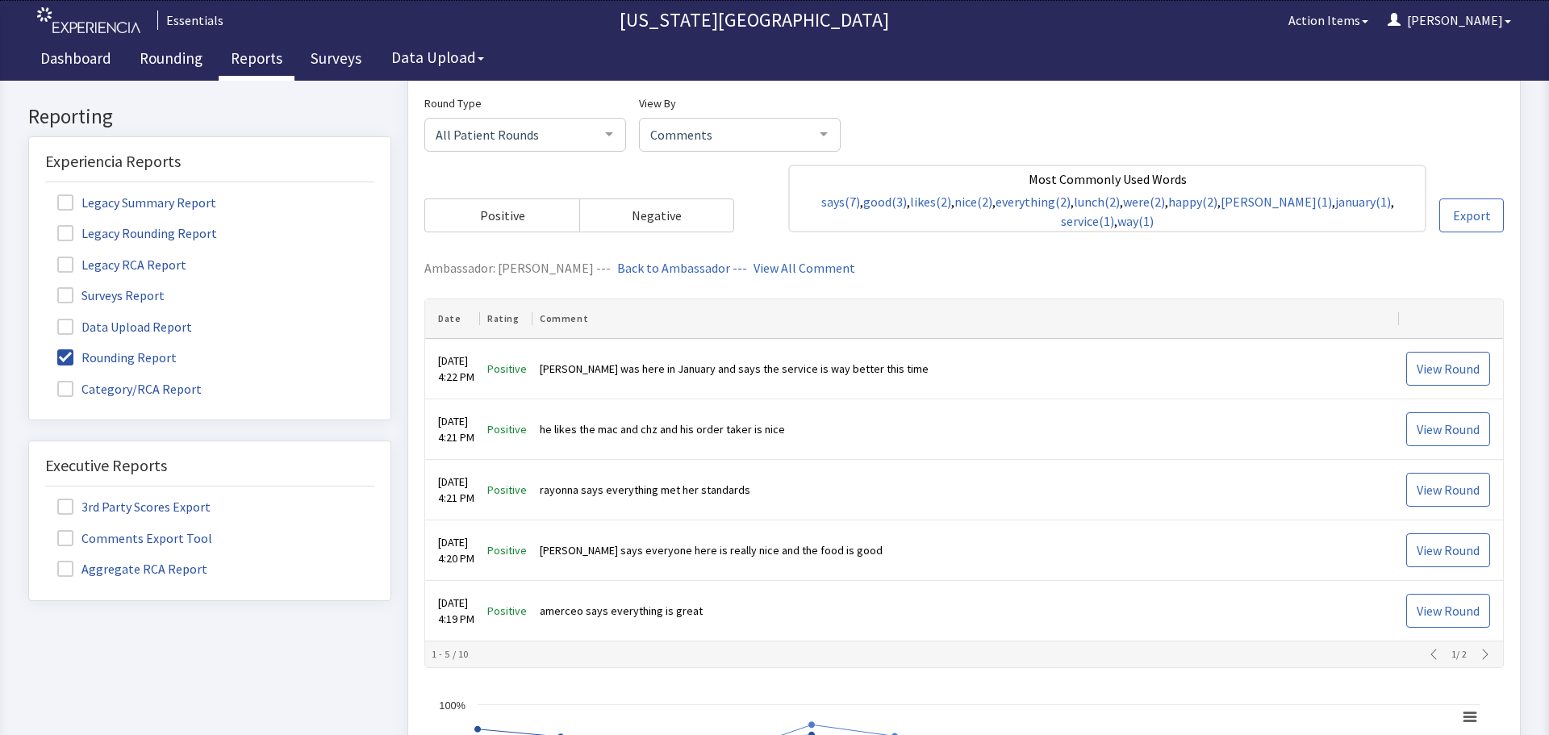
scroll to position [403, 0]
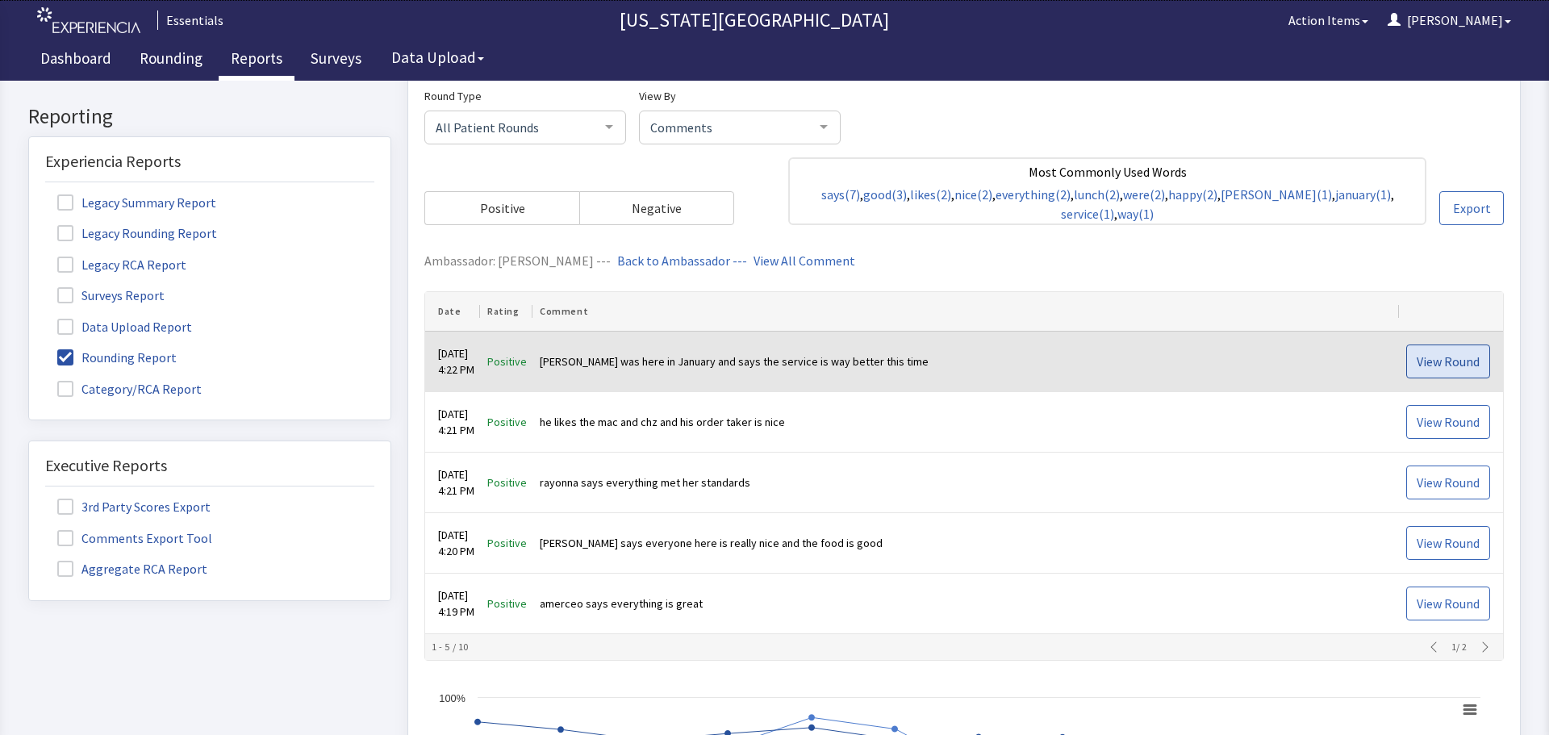
click at [1417, 357] on span "View Round" at bounding box center [1447, 361] width 63 height 19
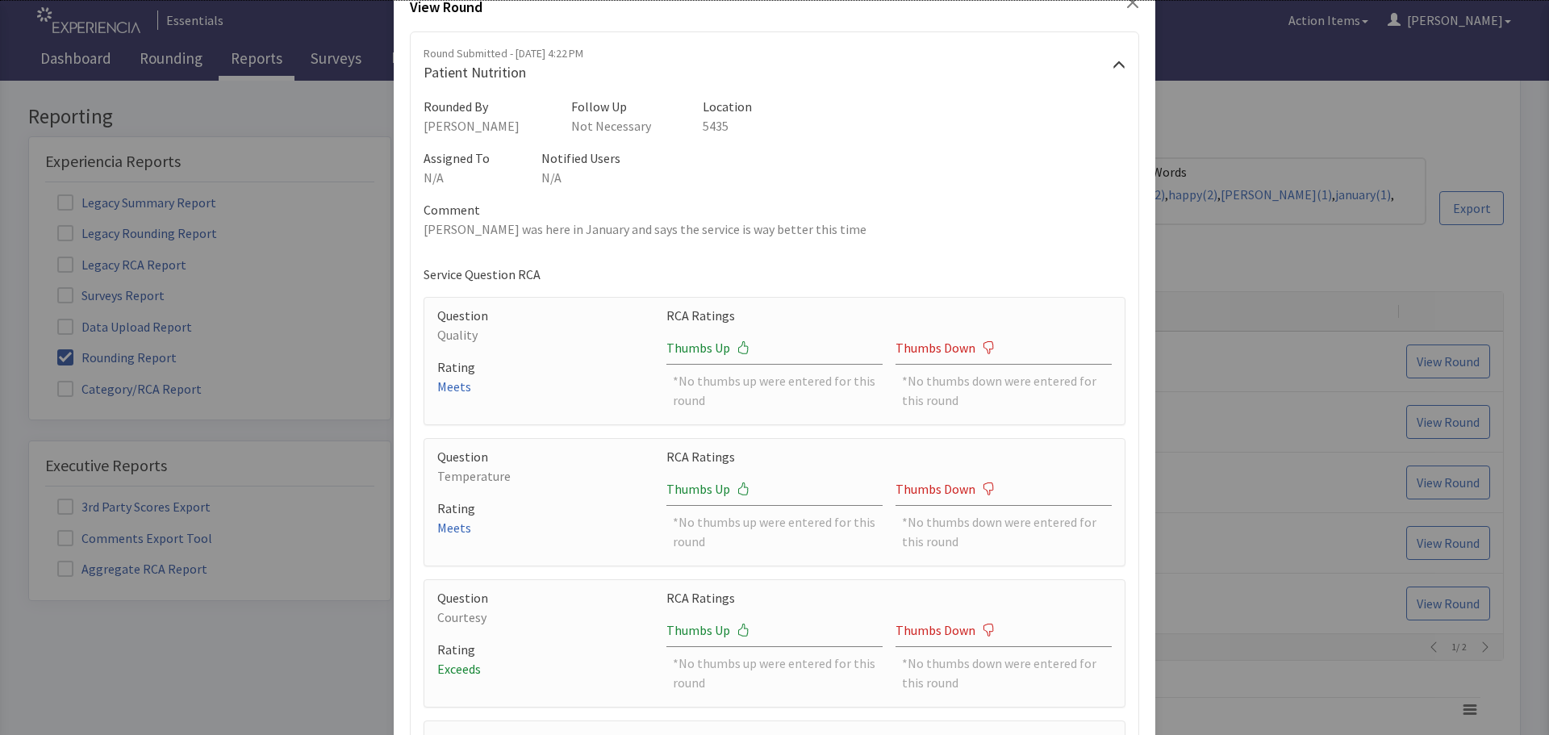
scroll to position [0, 0]
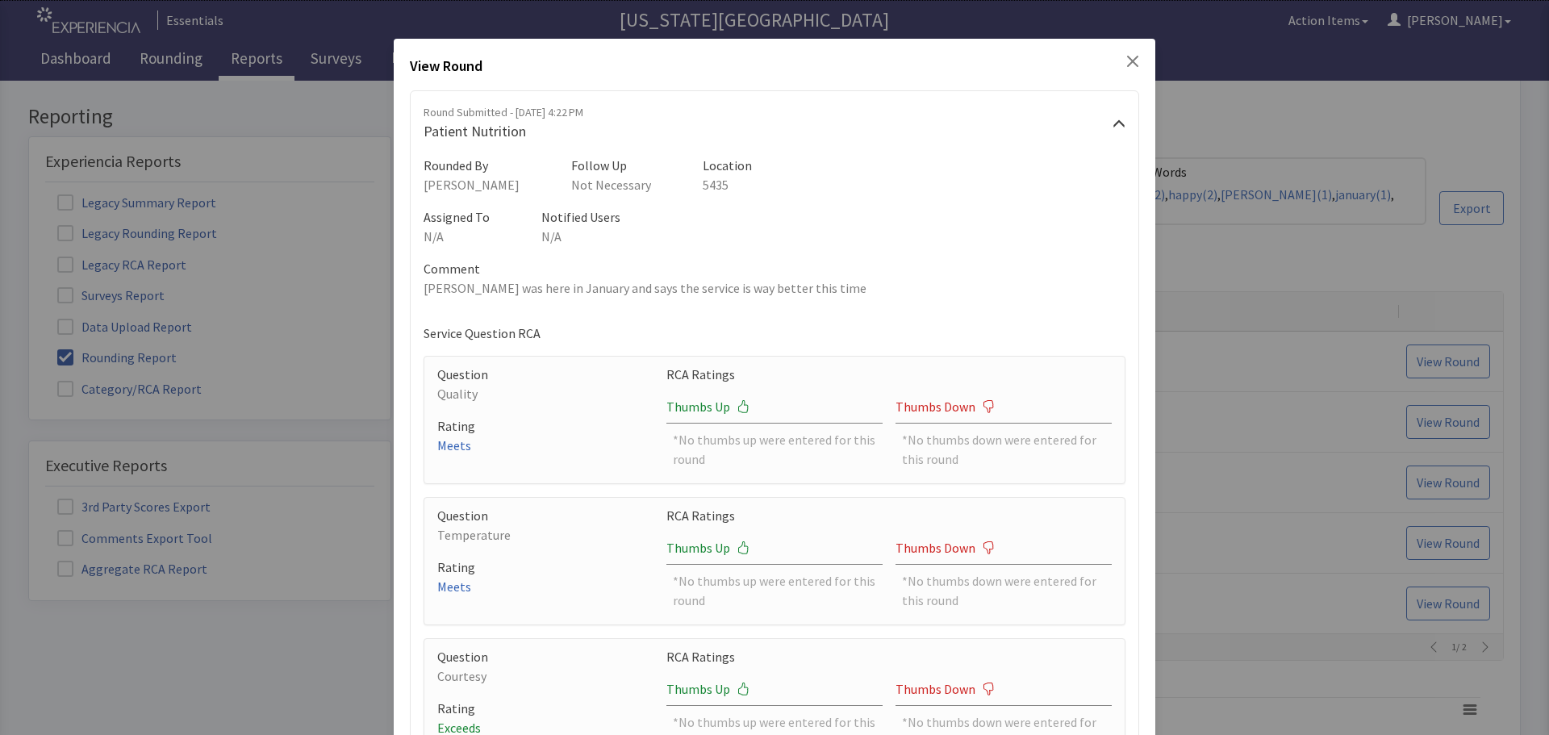
click at [1126, 59] on icon "Close" at bounding box center [1132, 61] width 13 height 13
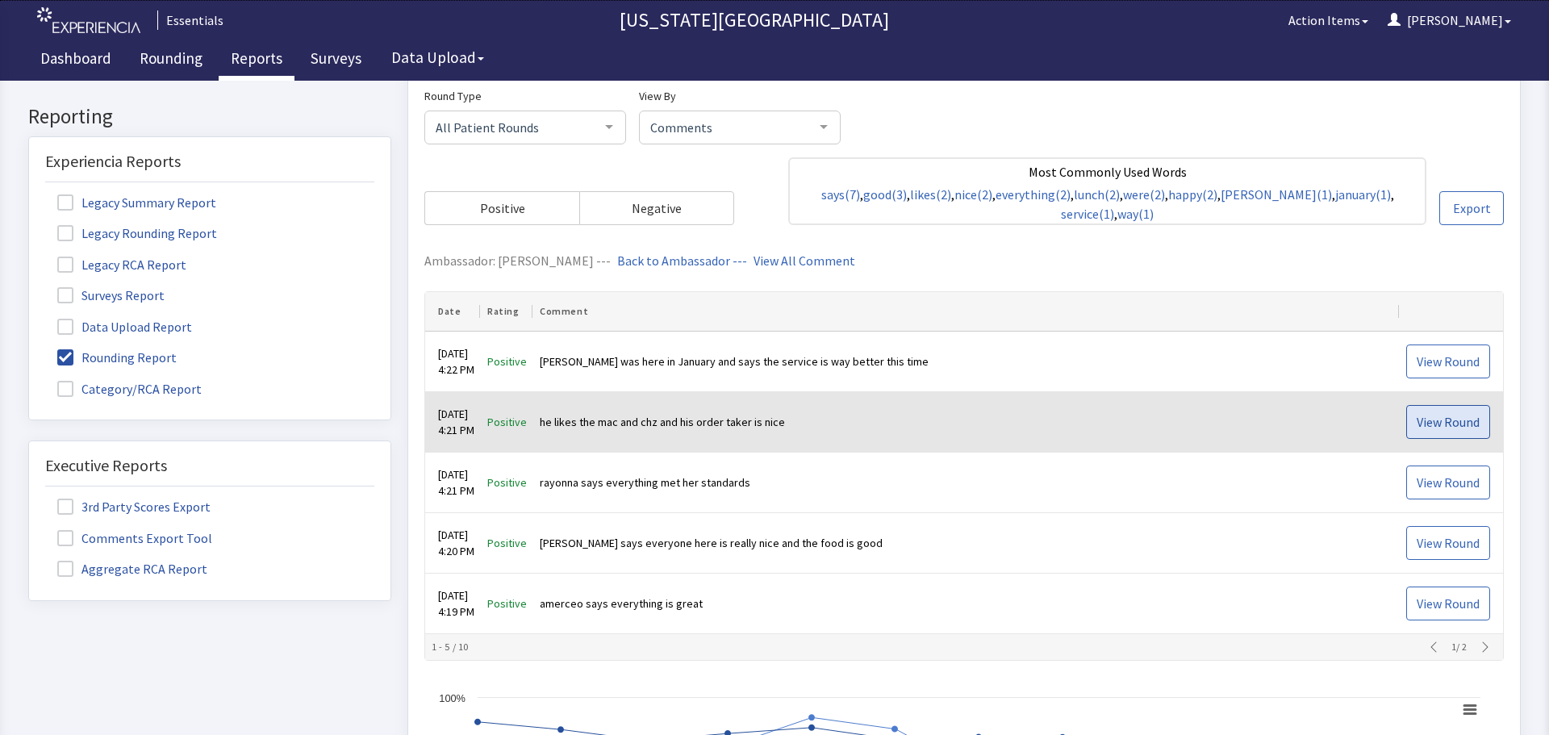
click at [1419, 415] on span "View Round" at bounding box center [1447, 421] width 63 height 19
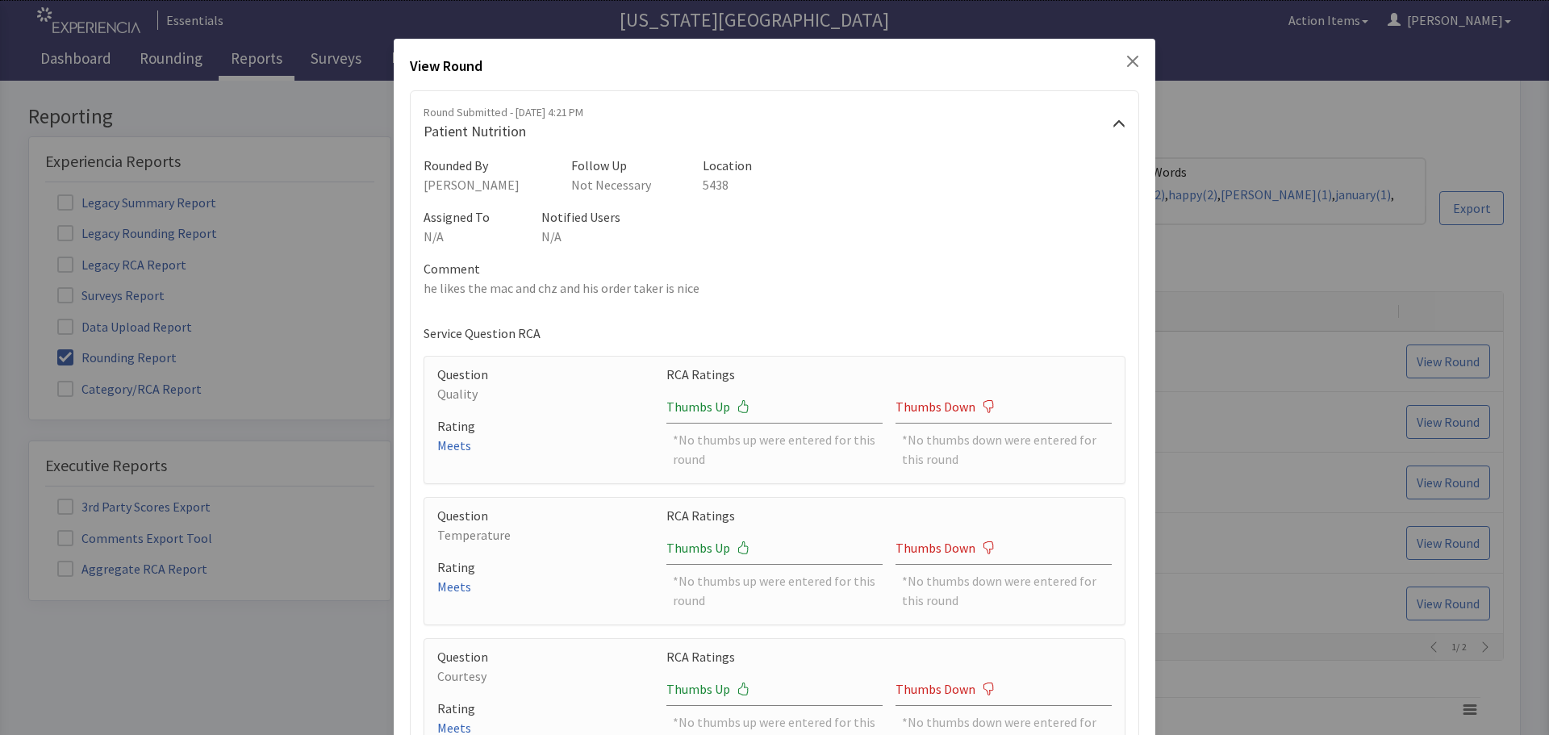
click at [1130, 65] on div "View Round Round Submitted - Oct 5, 2025, 4:21 PM Patient Nutrition Rounded By …" at bounding box center [774, 498] width 761 height 918
click at [1120, 73] on div "View Round" at bounding box center [774, 69] width 729 height 29
click at [1127, 57] on icon "Close" at bounding box center [1132, 61] width 11 height 11
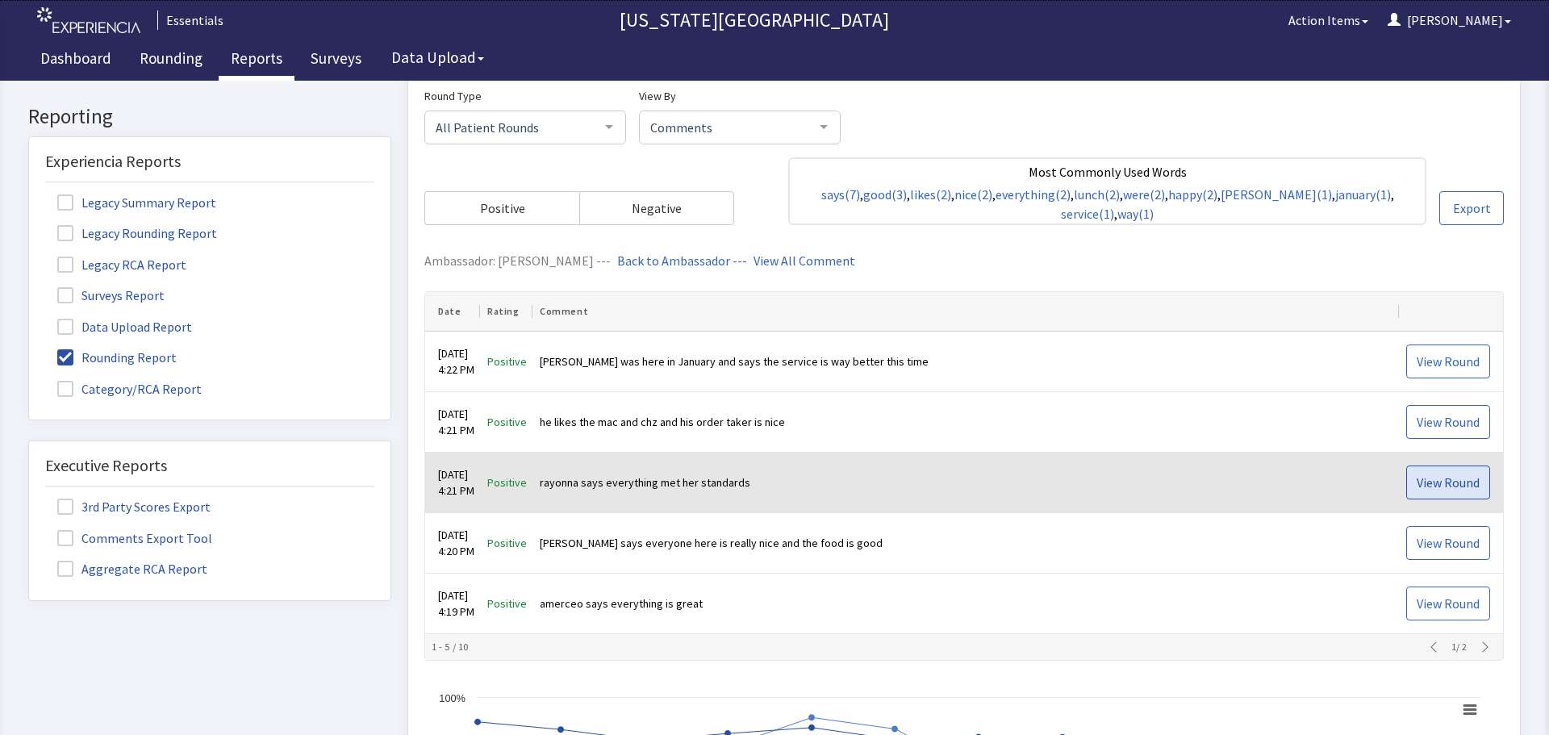
click at [1419, 482] on span "View Round" at bounding box center [1447, 482] width 63 height 19
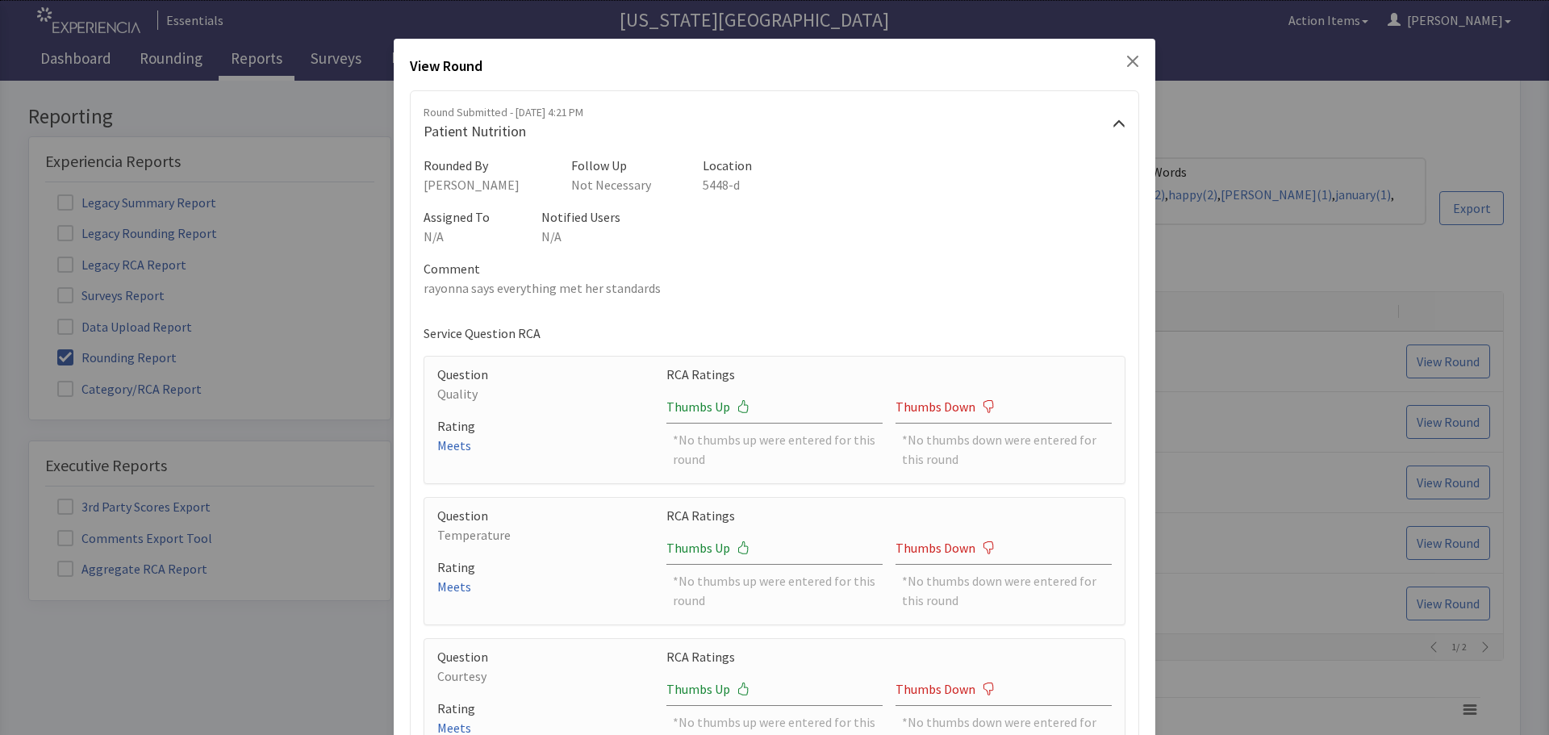
click at [1126, 65] on icon "Close" at bounding box center [1132, 61] width 13 height 13
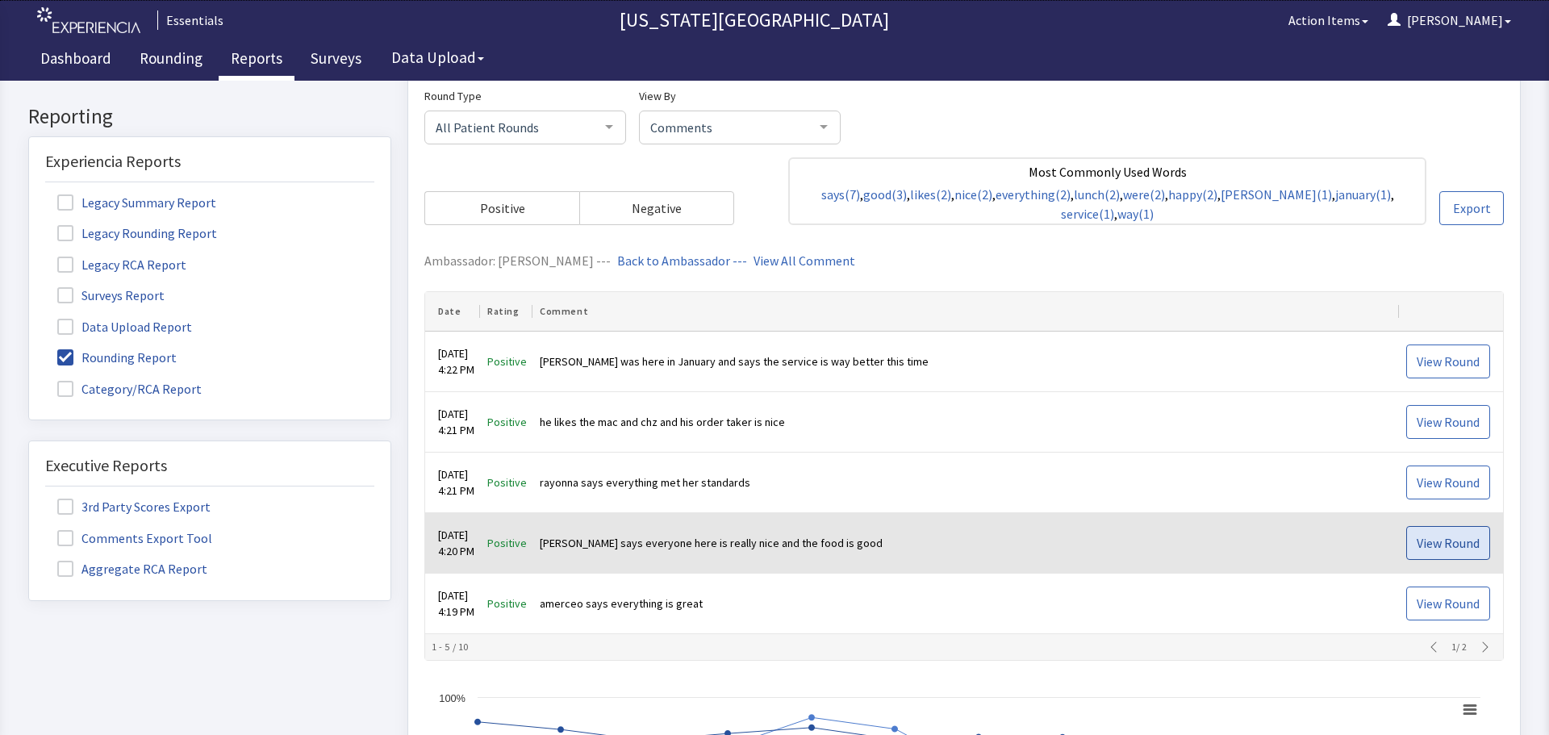
click at [1442, 543] on span "View Round" at bounding box center [1447, 542] width 63 height 19
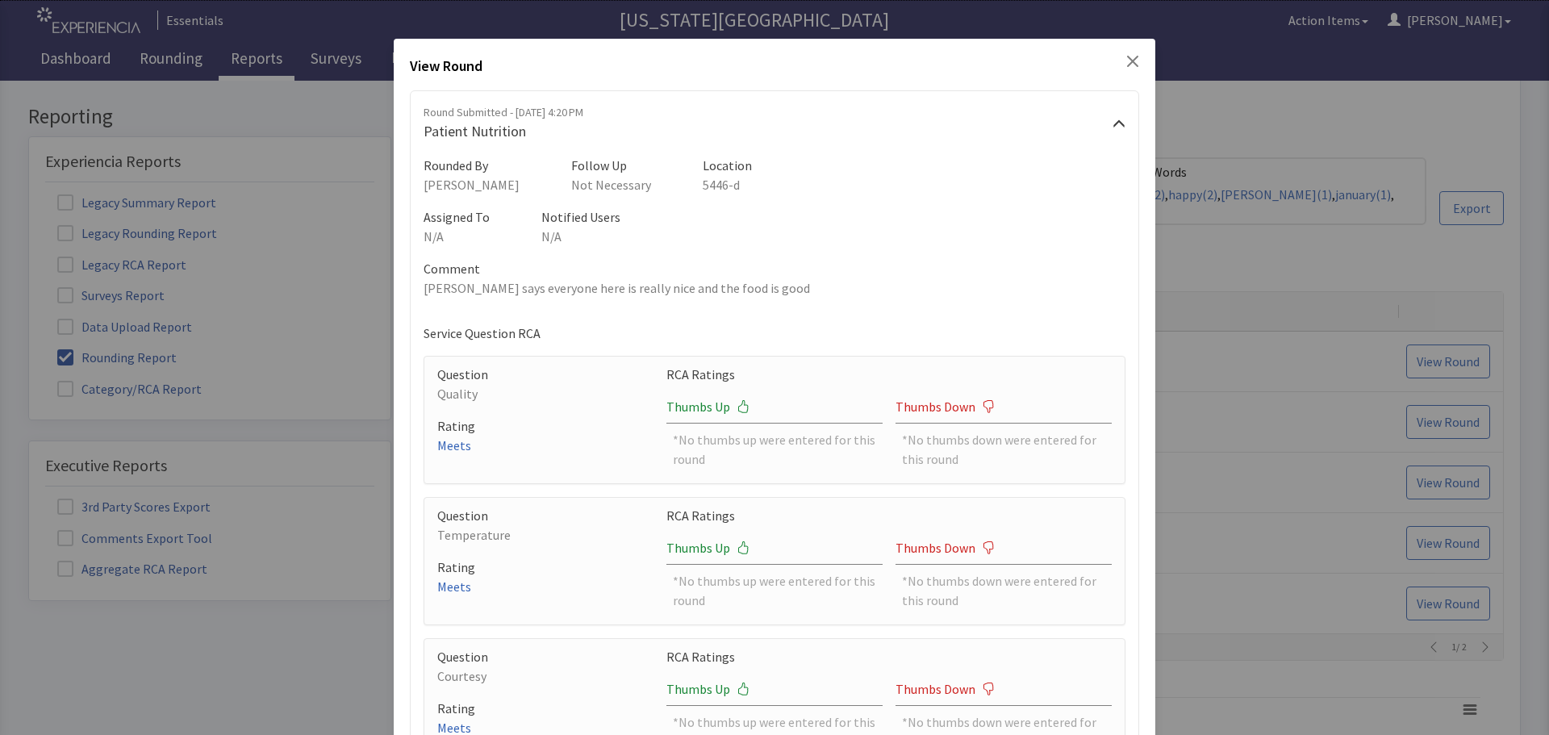
click at [1126, 60] on icon "Close" at bounding box center [1132, 61] width 13 height 13
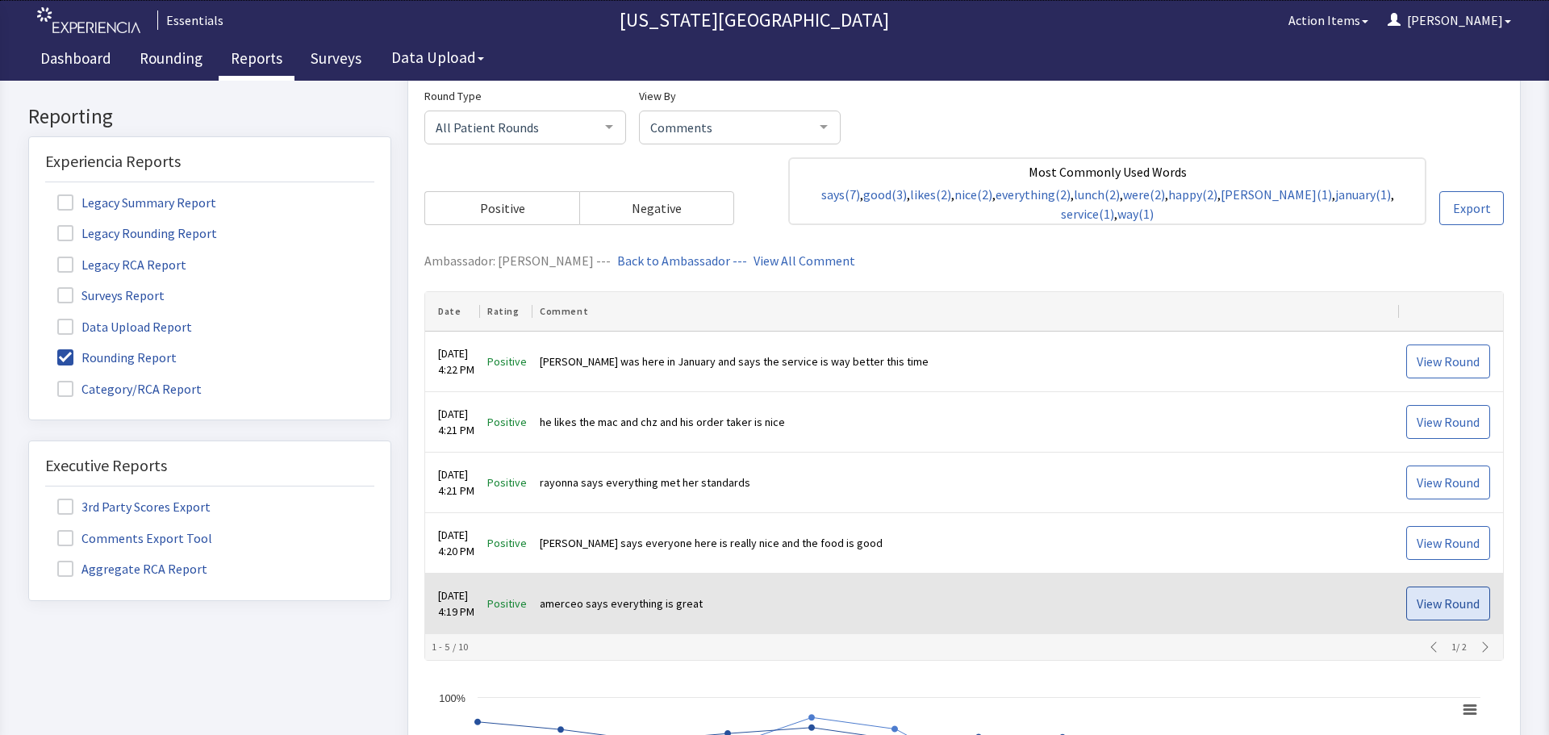
click at [1437, 598] on span "View Round" at bounding box center [1447, 603] width 63 height 19
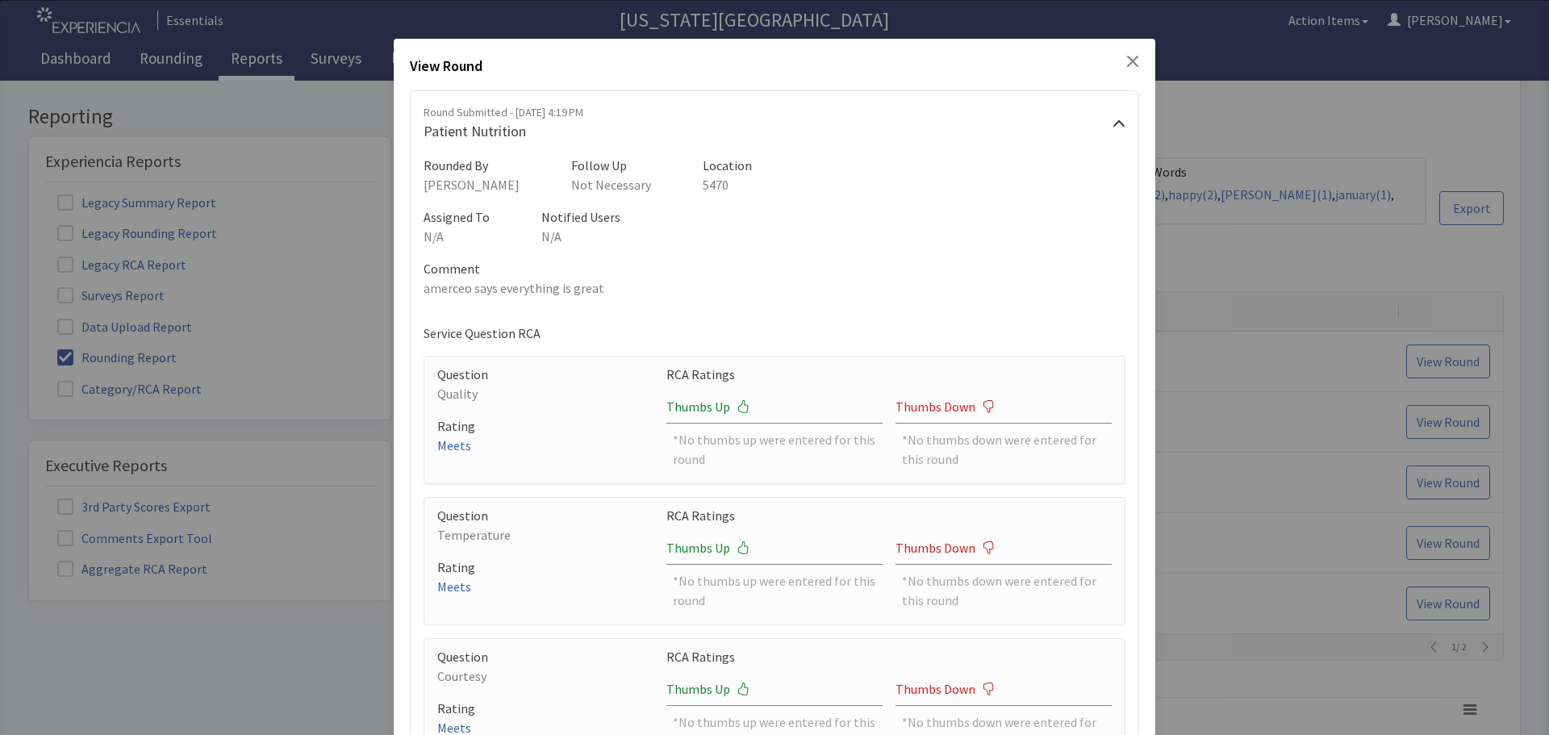
click at [1116, 48] on div "View Round Round Submitted - Oct 5, 2025, 4:19 PM Patient Nutrition Rounded By …" at bounding box center [774, 498] width 761 height 918
click at [1126, 56] on icon "Close" at bounding box center [1132, 61] width 13 height 13
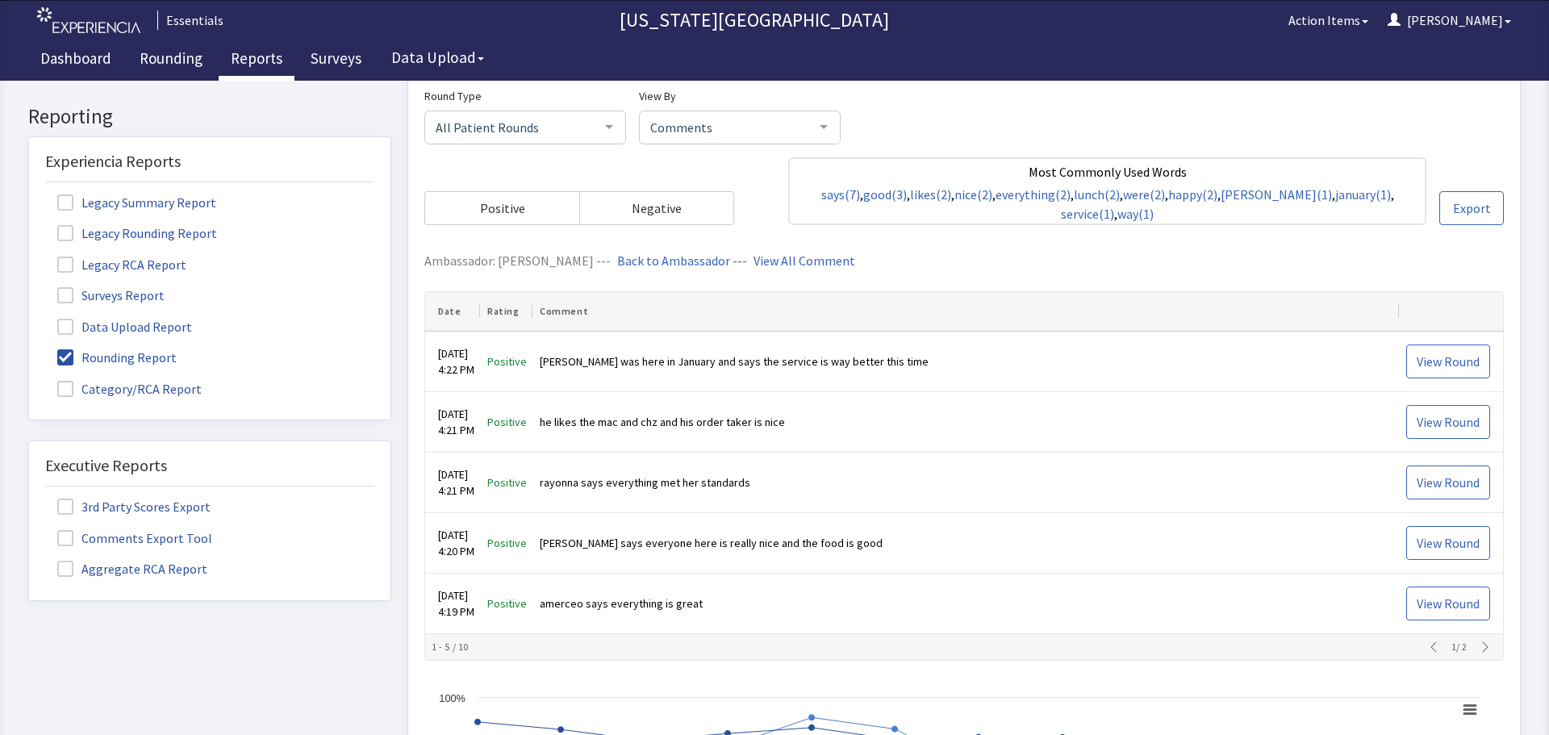
click at [1478, 644] on icon "button" at bounding box center [1484, 646] width 13 height 13
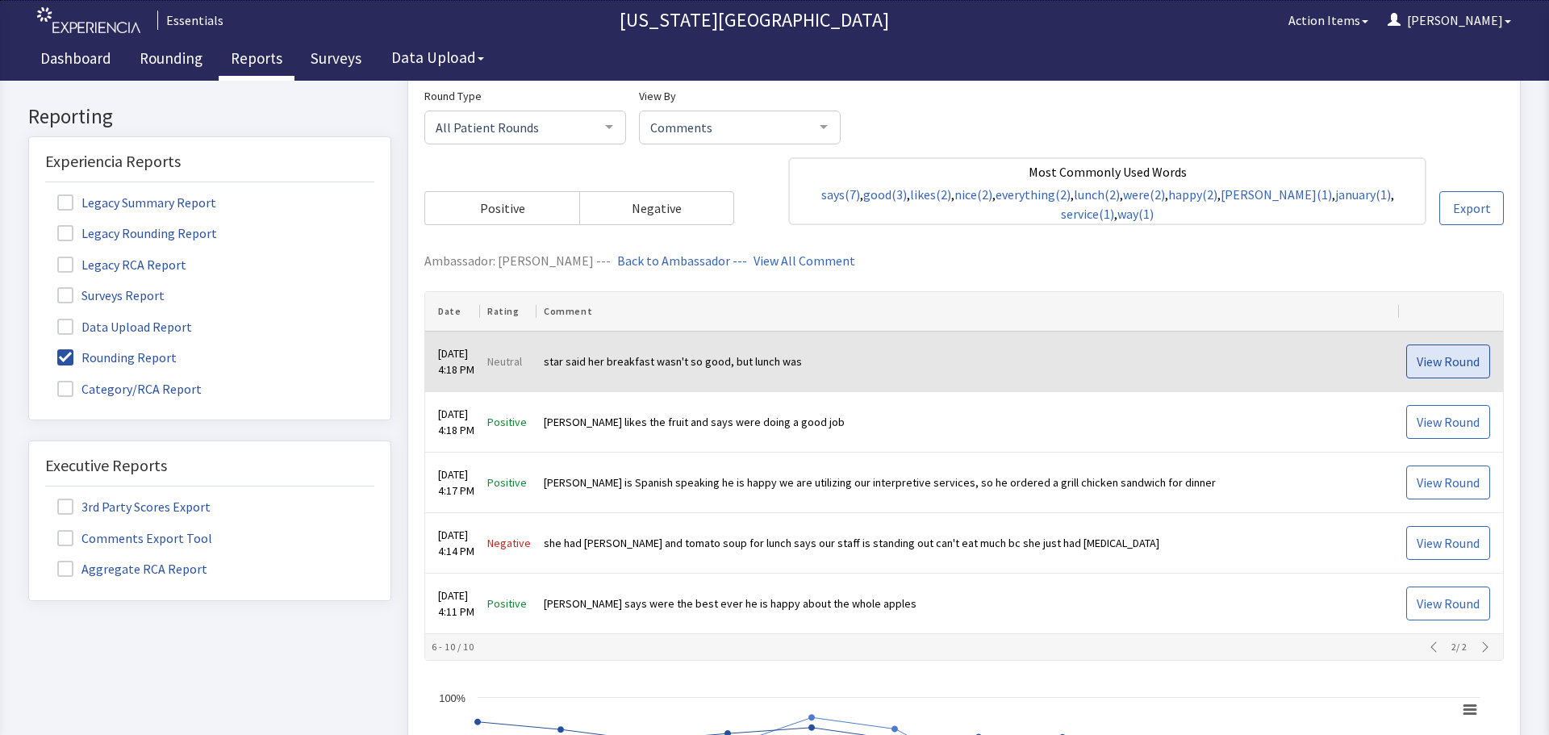
click at [1451, 361] on span "View Round" at bounding box center [1447, 361] width 63 height 19
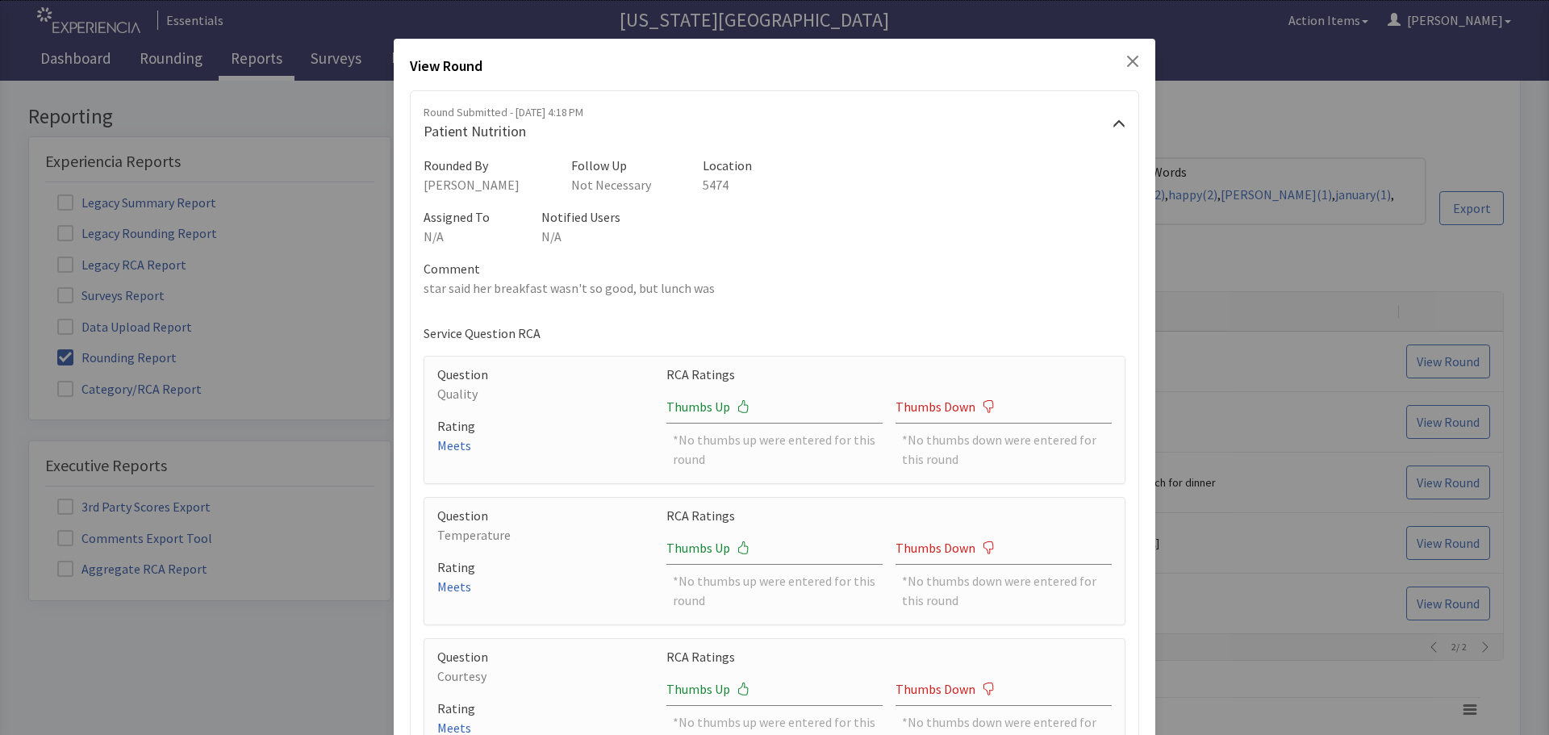
click at [1125, 68] on div "View Round" at bounding box center [774, 69] width 729 height 29
click at [1126, 66] on icon "Close" at bounding box center [1132, 61] width 13 height 13
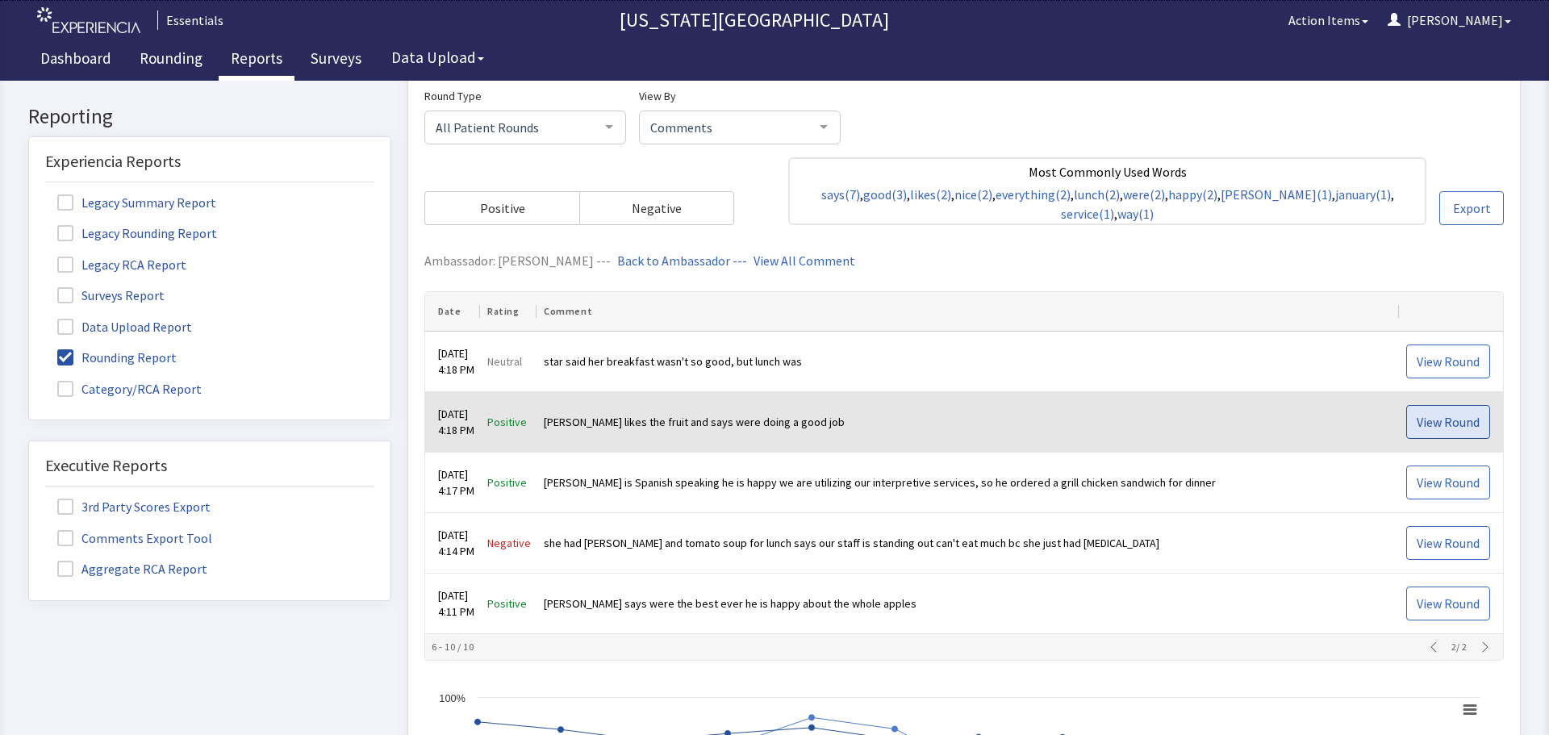
click at [1427, 413] on span "View Round" at bounding box center [1447, 421] width 63 height 19
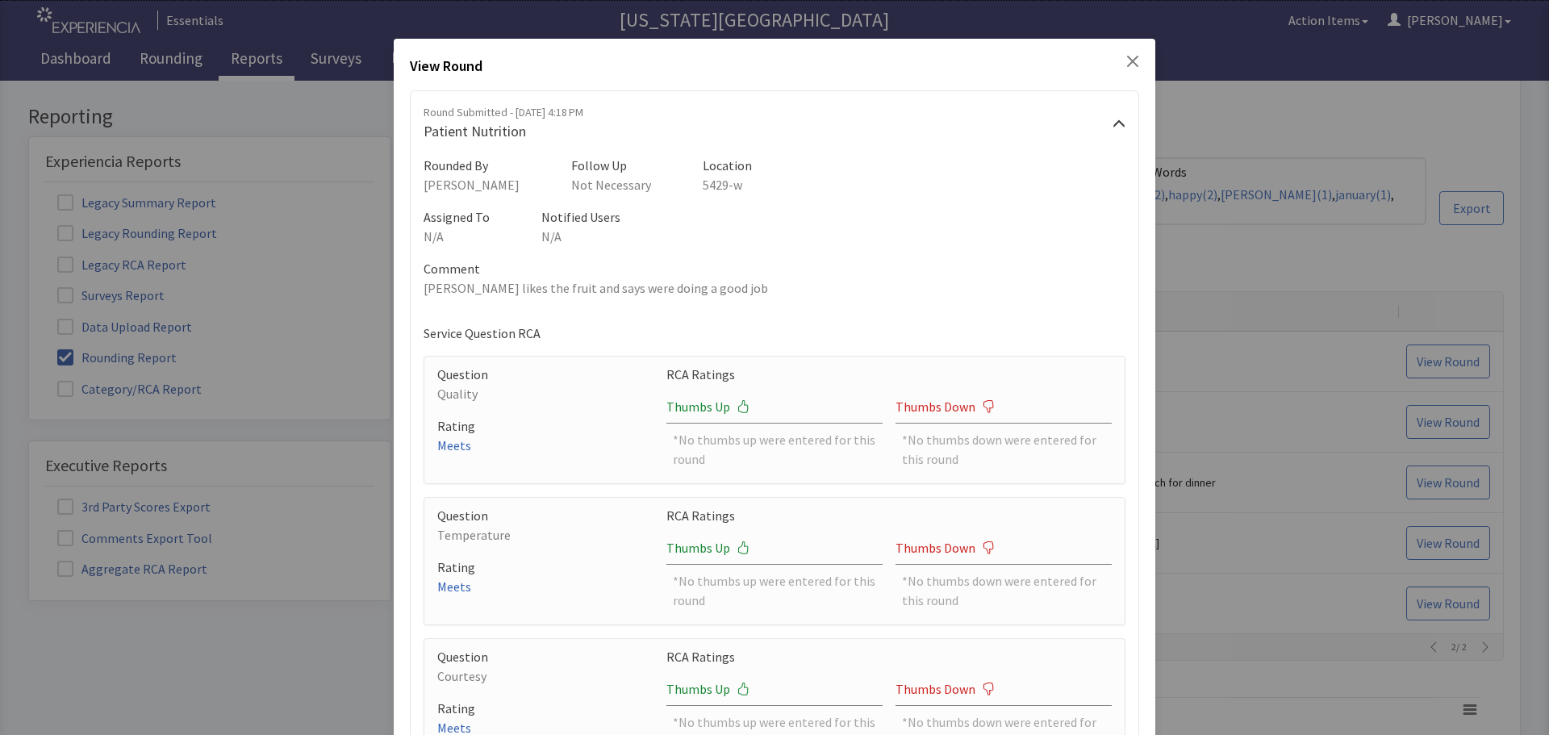
click at [1127, 66] on icon "Close" at bounding box center [1132, 61] width 11 height 11
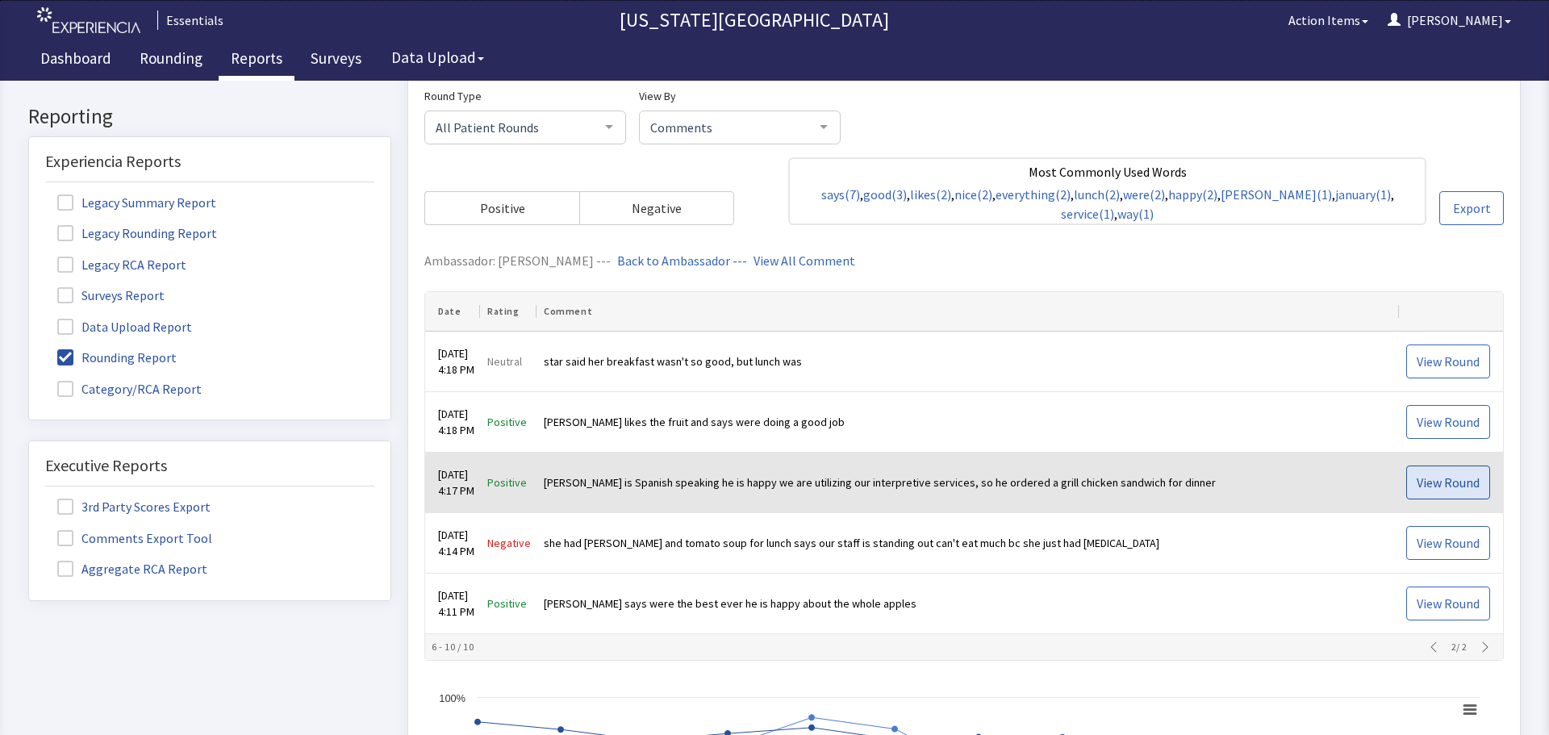
click at [1420, 479] on span "View Round" at bounding box center [1447, 482] width 63 height 19
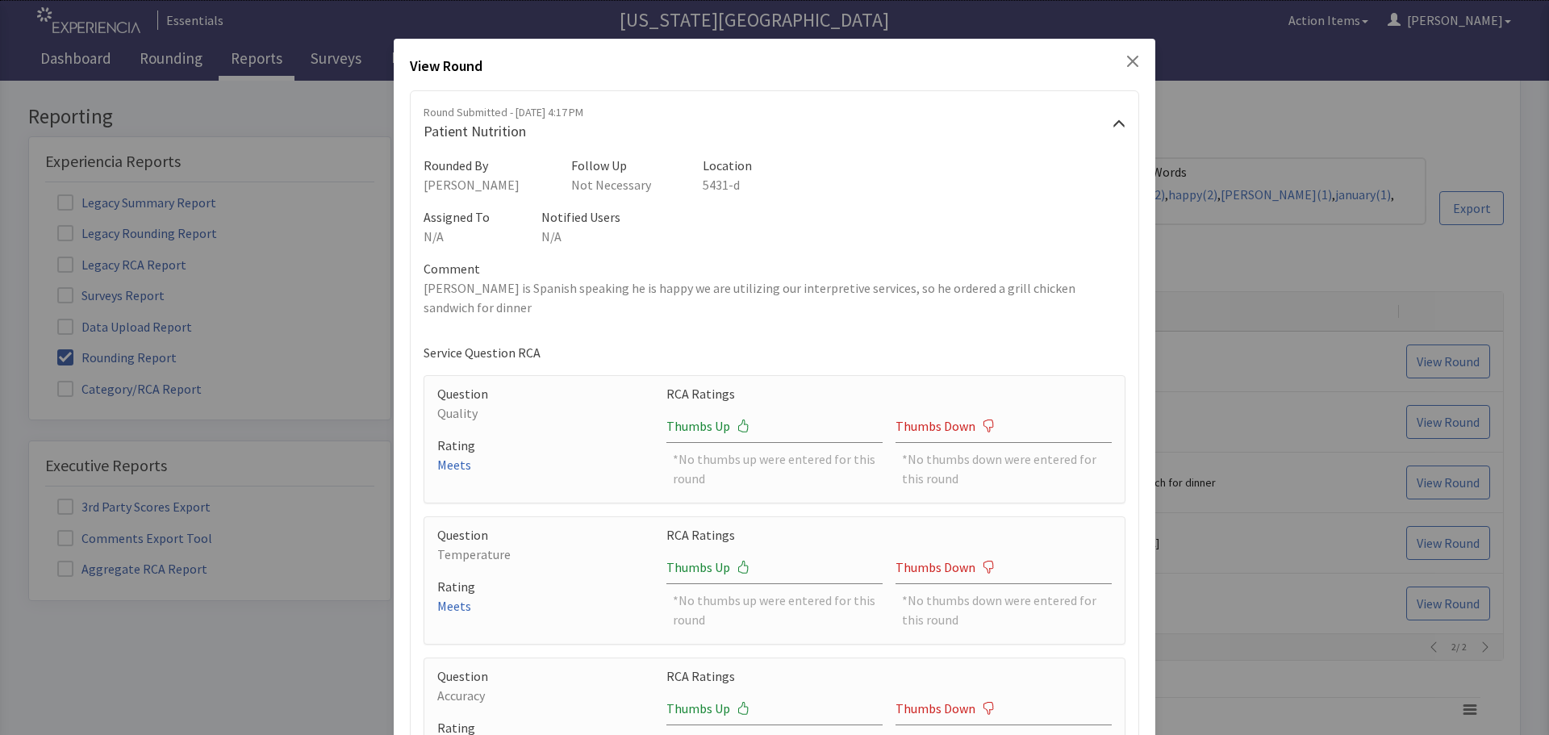
click at [1126, 62] on icon "Close" at bounding box center [1132, 61] width 13 height 13
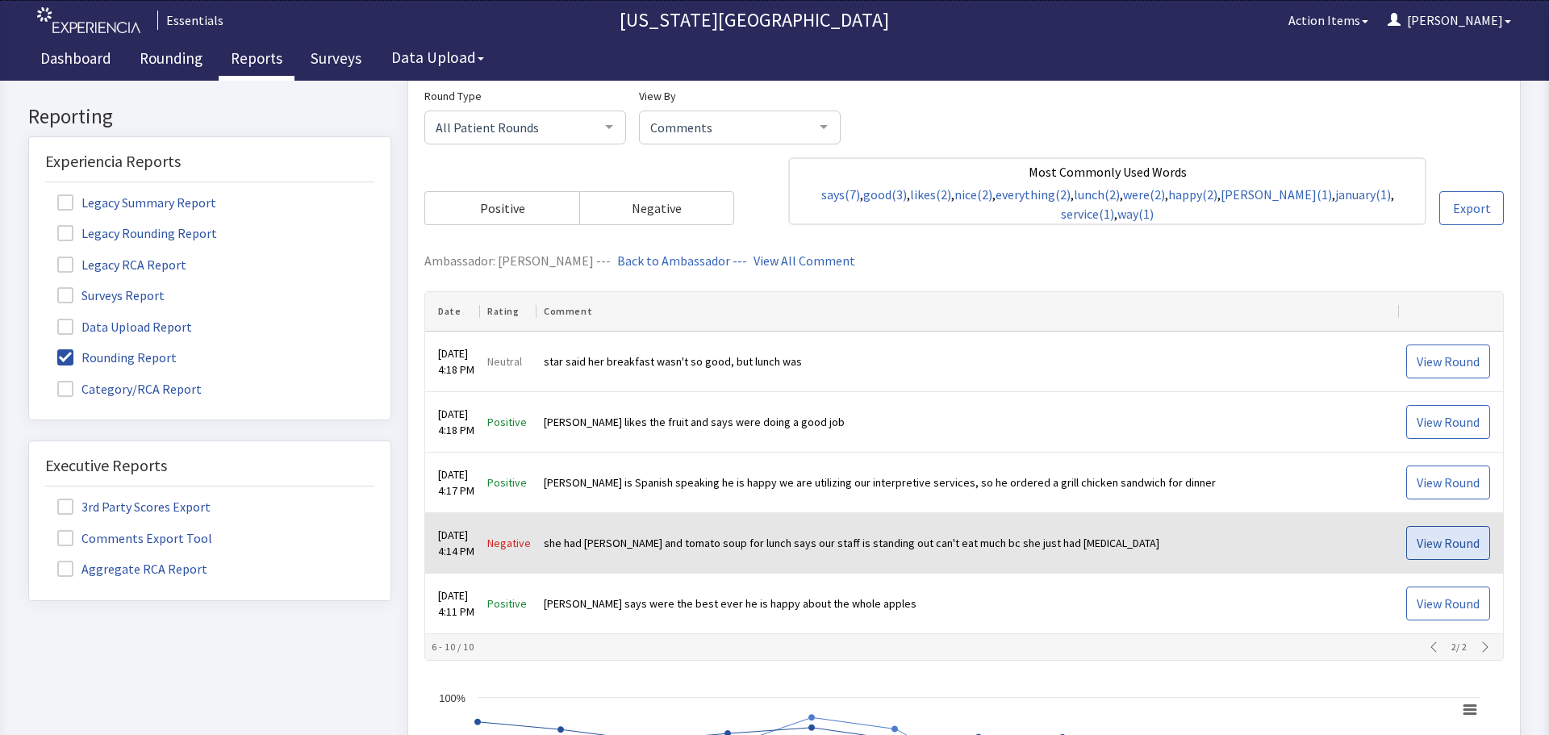
click at [1427, 535] on span "View Round" at bounding box center [1447, 542] width 63 height 19
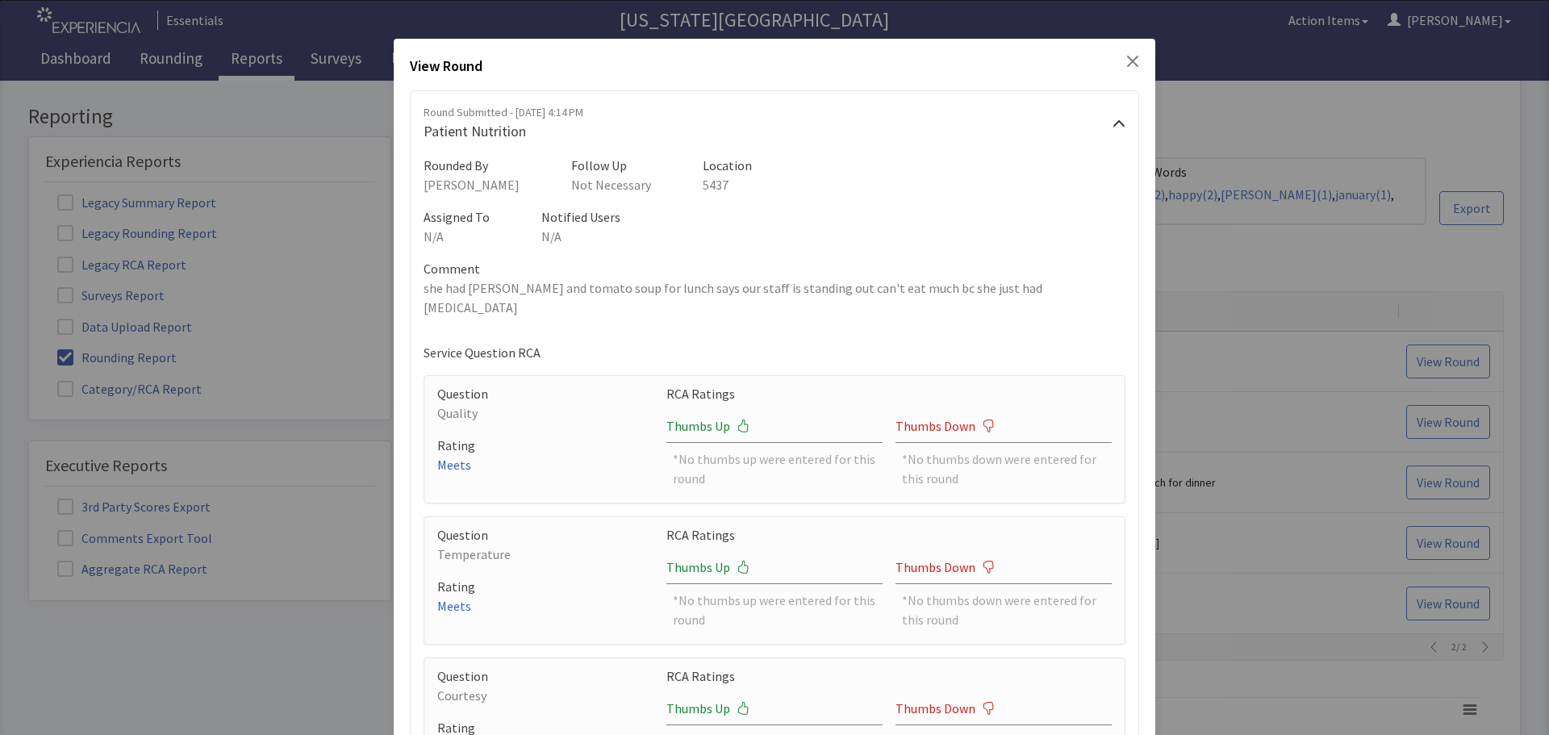
click at [1127, 63] on icon "Close" at bounding box center [1132, 61] width 11 height 11
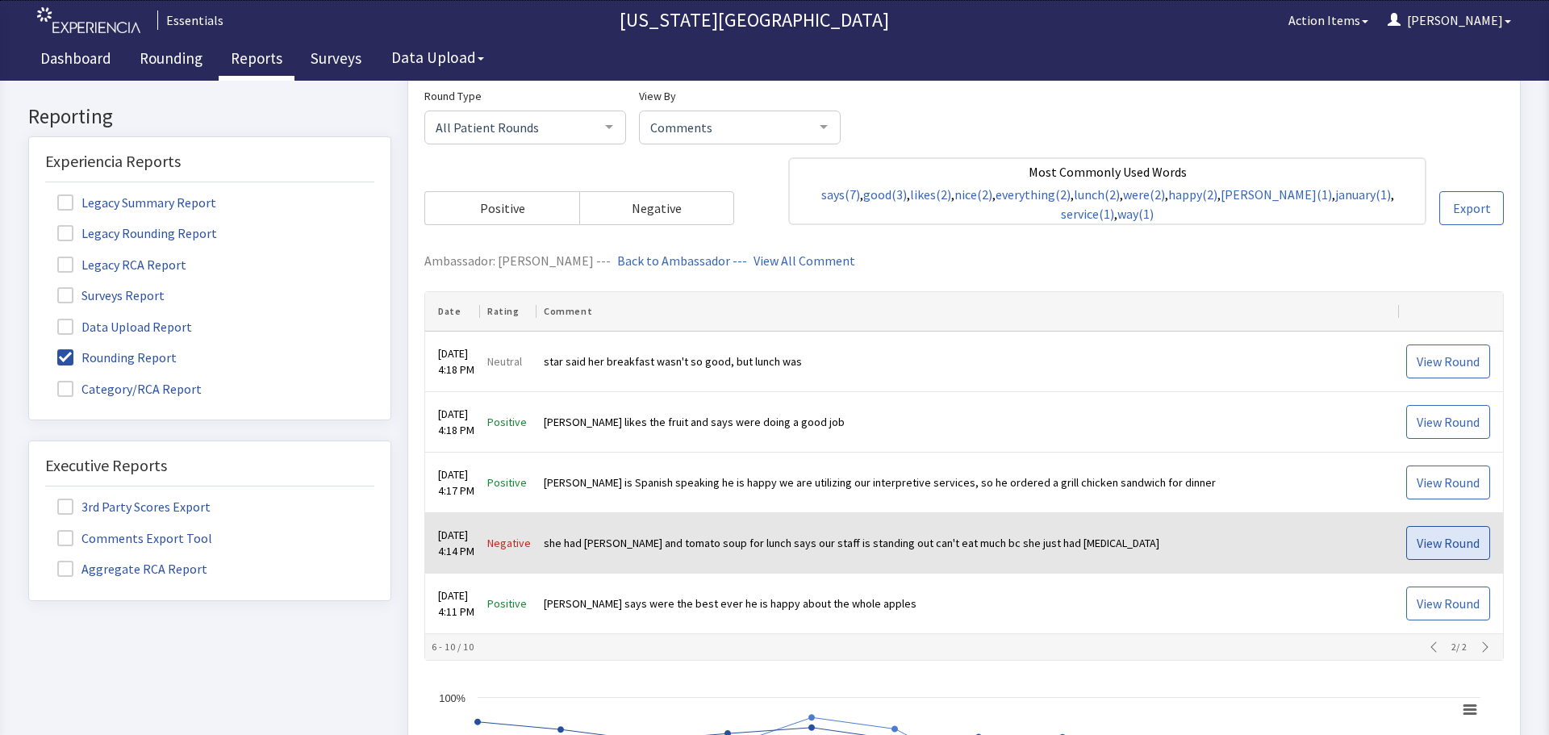
click at [1444, 537] on span "View Round" at bounding box center [1447, 542] width 63 height 19
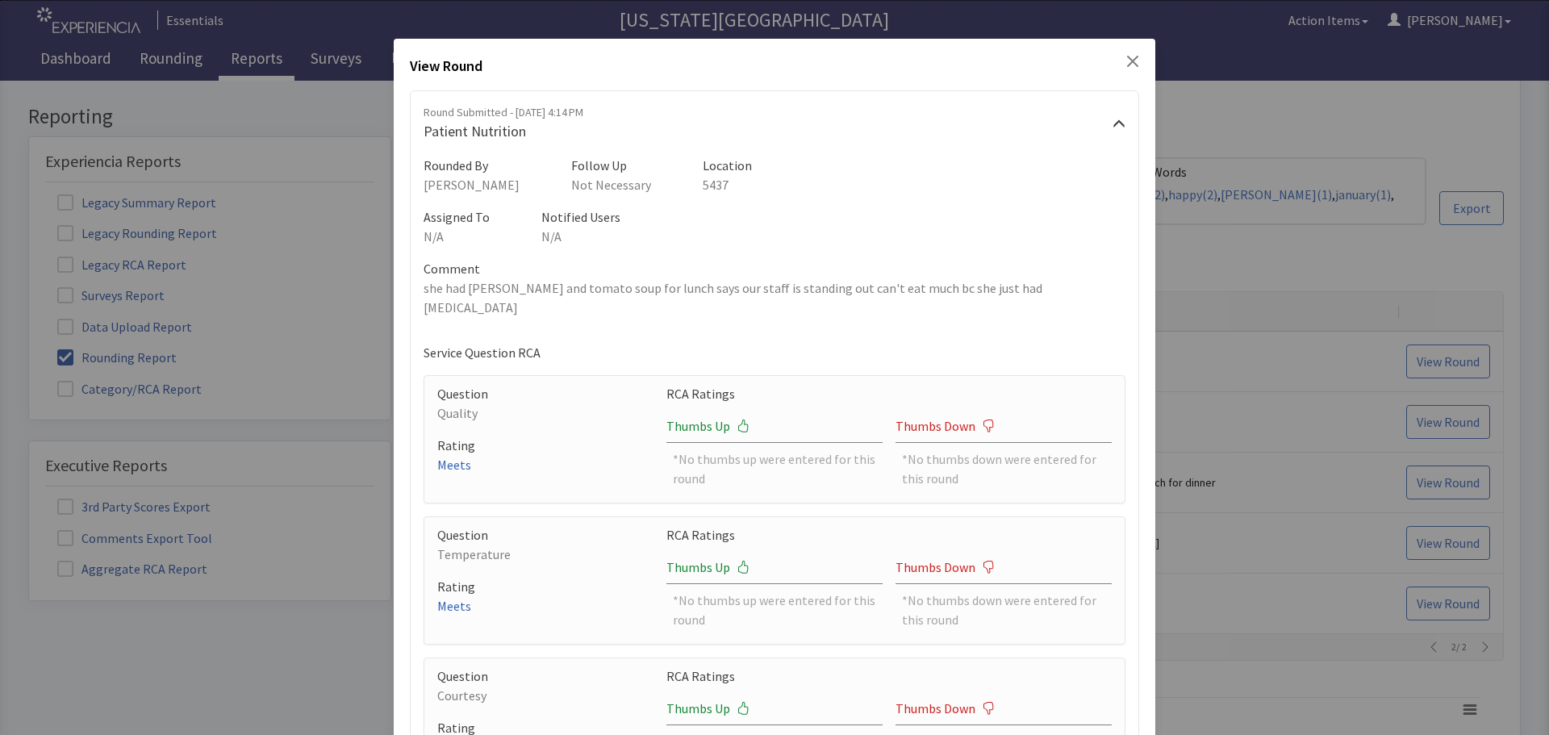
click at [1126, 60] on icon "Close" at bounding box center [1132, 61] width 13 height 13
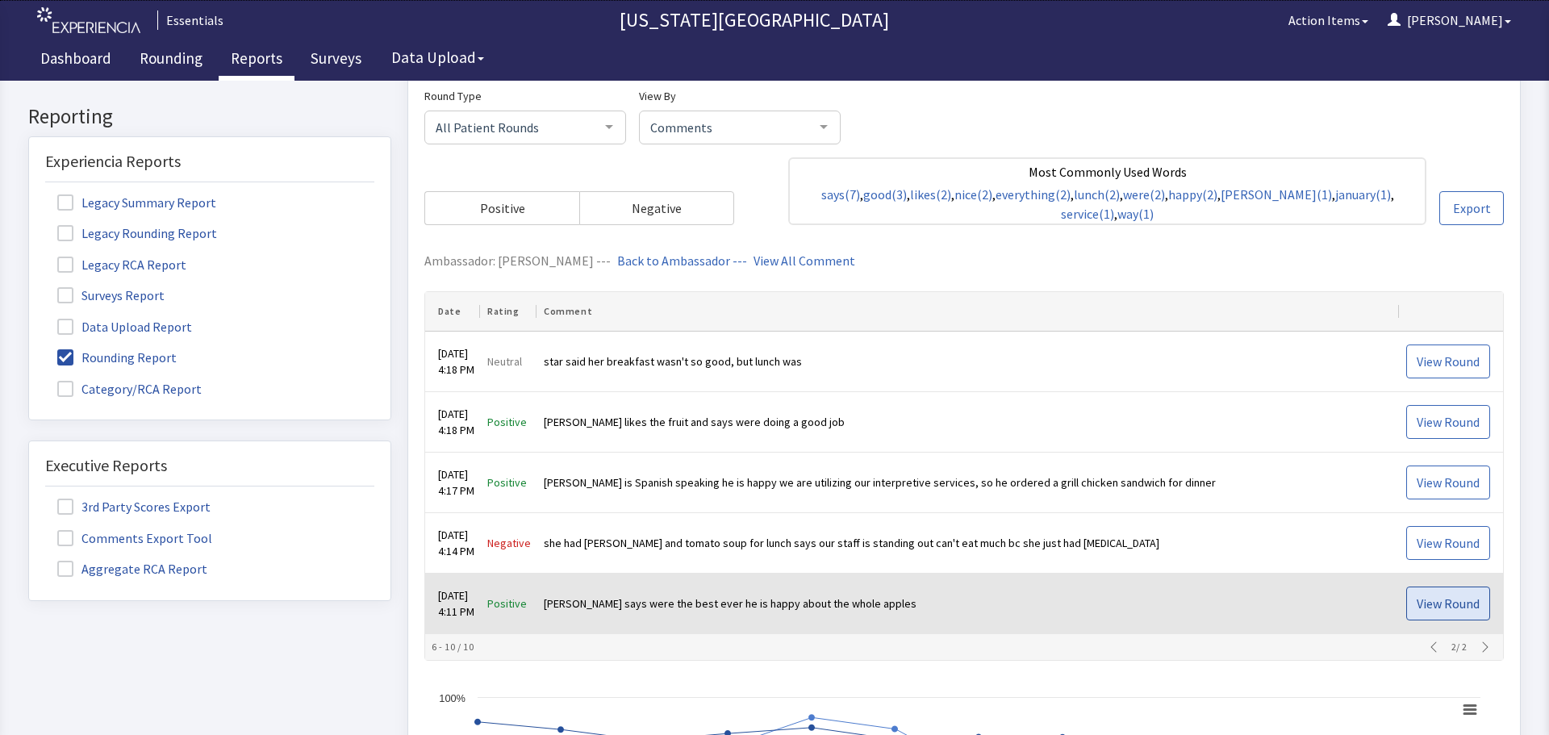
click at [1416, 604] on span "View Round" at bounding box center [1447, 603] width 63 height 19
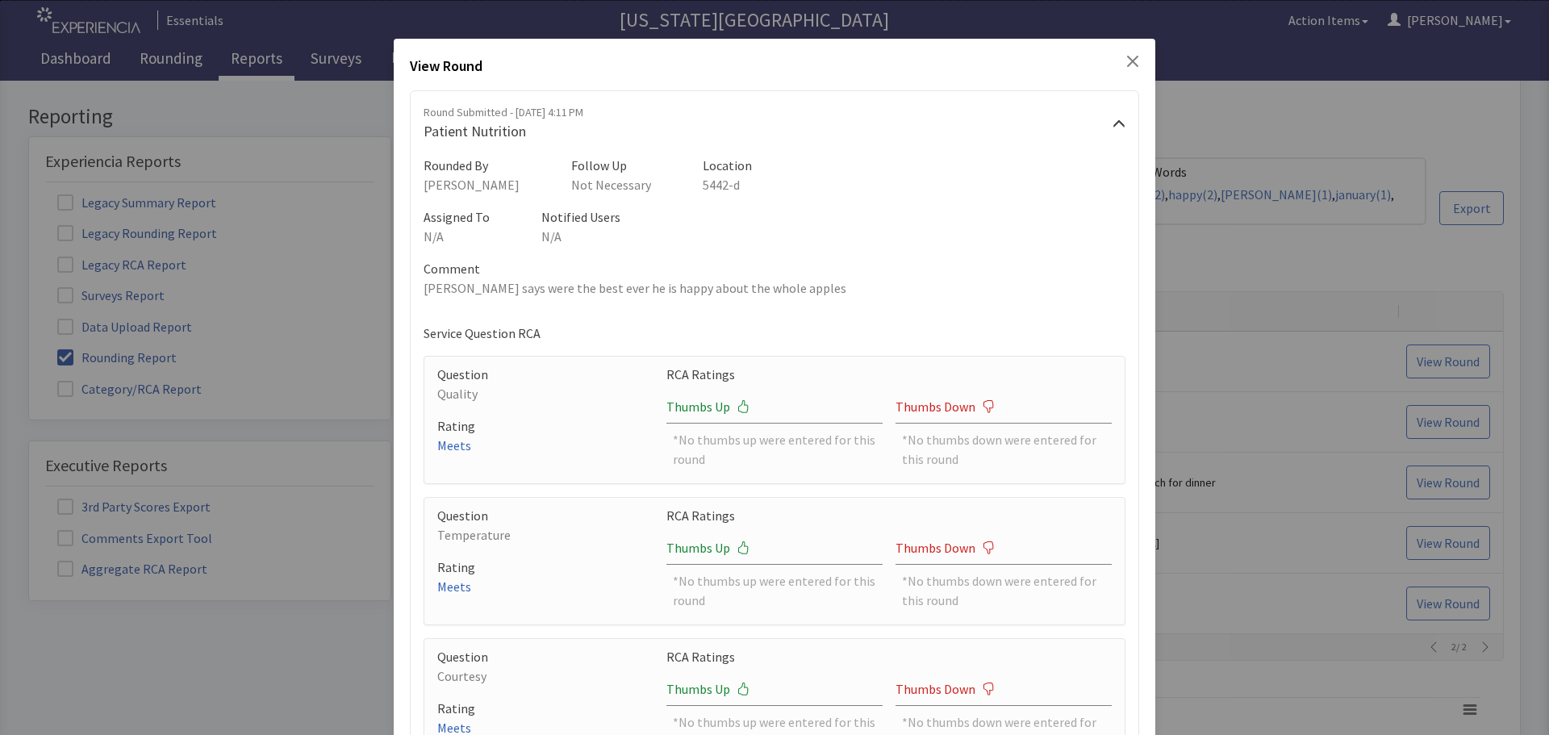
click at [1127, 64] on icon "Close" at bounding box center [1132, 61] width 11 height 11
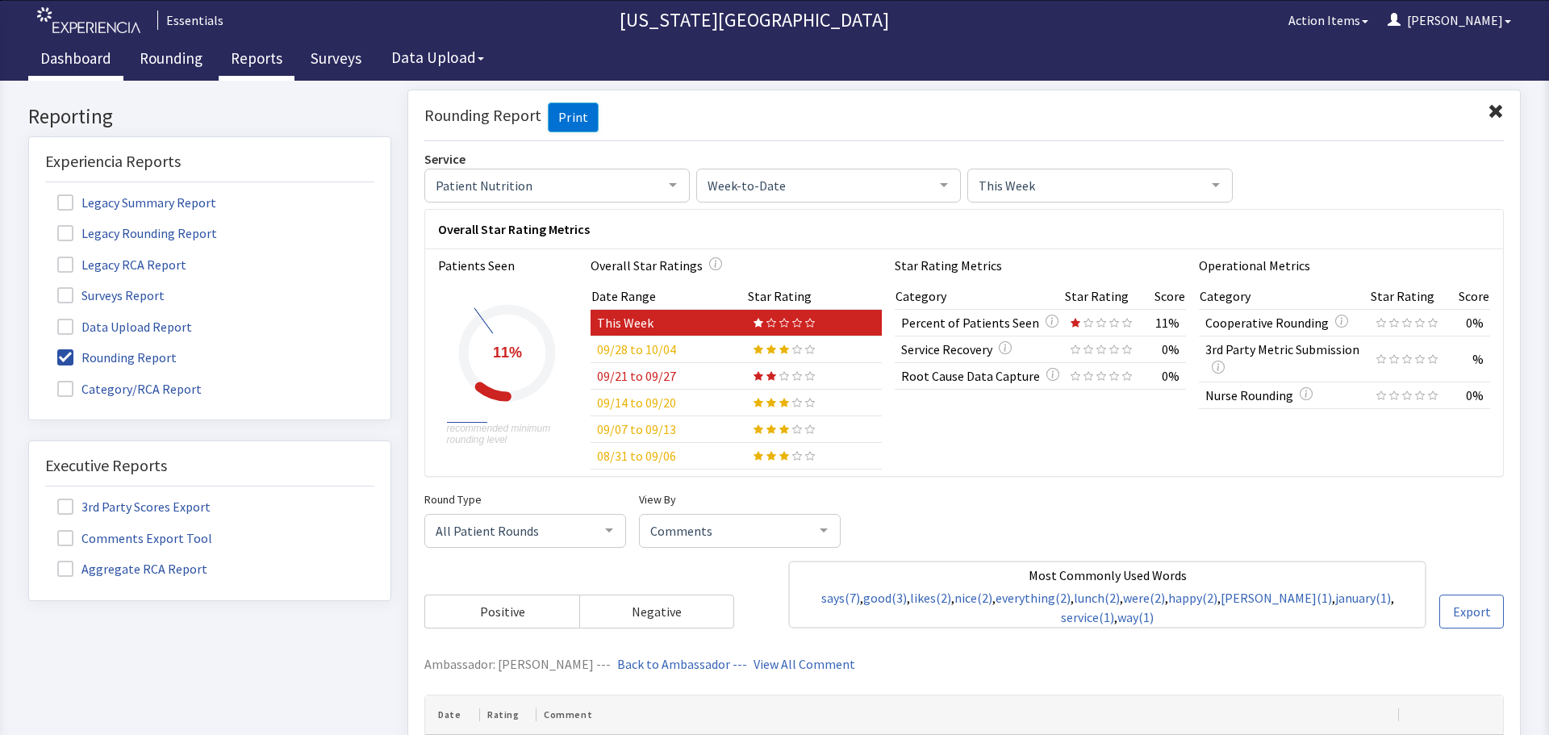
click at [94, 61] on link "Dashboard" at bounding box center [75, 60] width 95 height 40
